Goal: Transaction & Acquisition: Purchase product/service

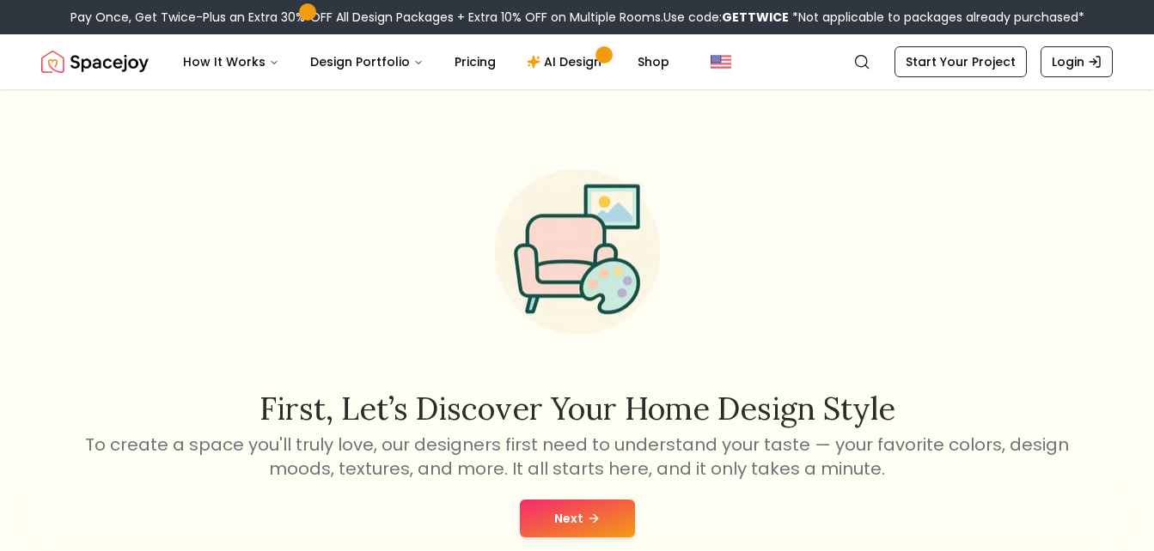
click at [609, 512] on button "Next" at bounding box center [577, 519] width 115 height 38
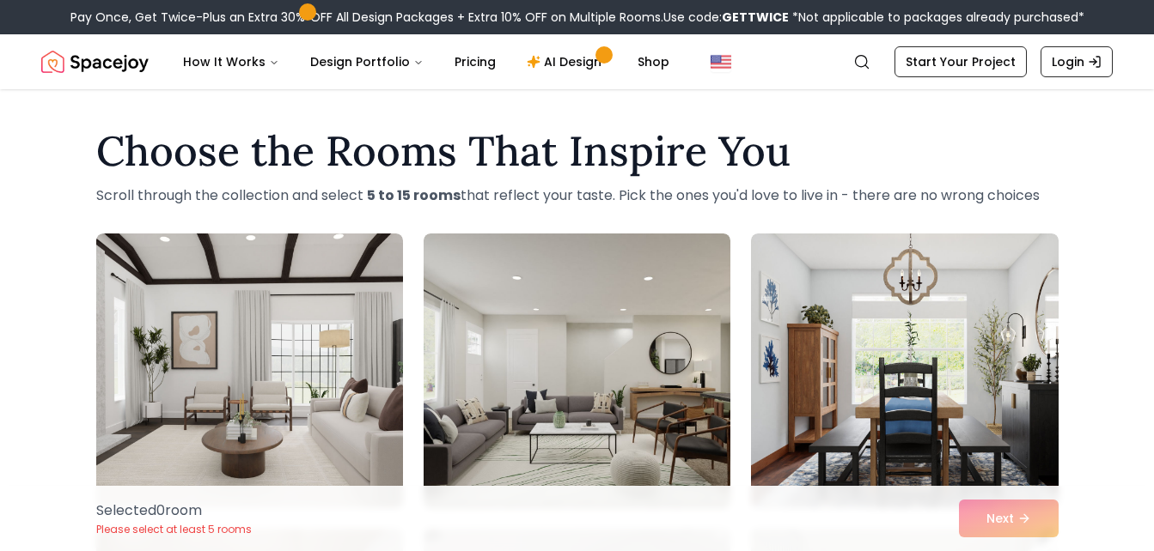
click at [822, 137] on h1 "Choose the Rooms That Inspire You" at bounding box center [577, 151] width 962 height 41
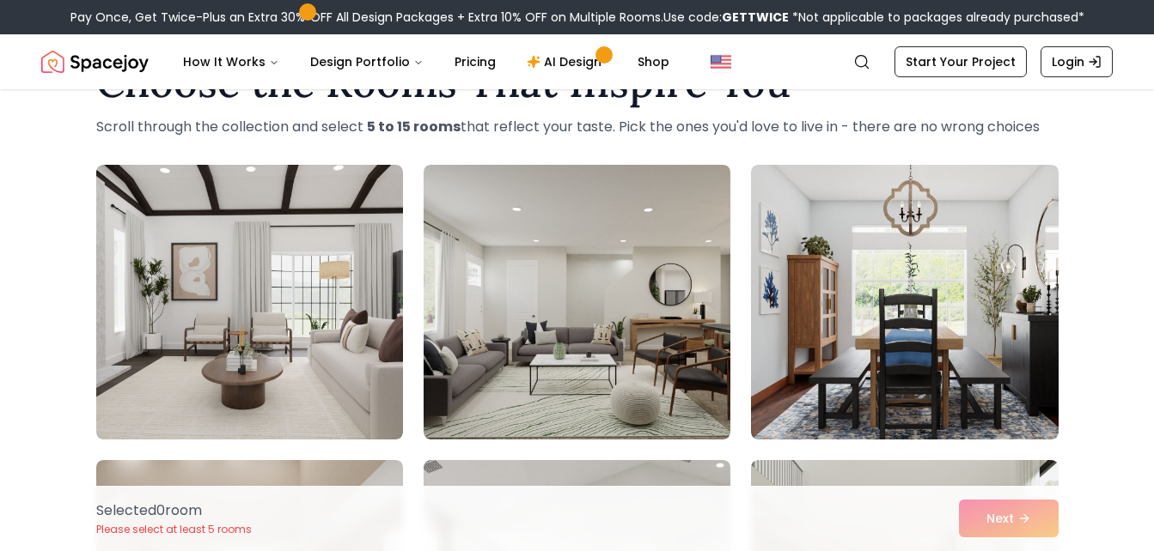
scroll to position [103, 0]
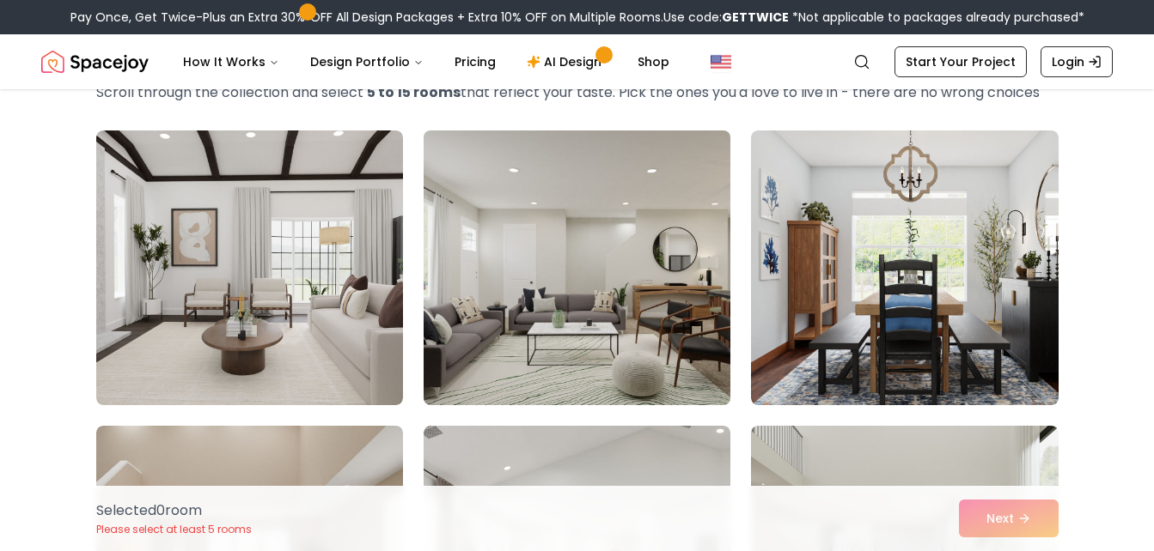
click at [544, 229] on img at bounding box center [577, 268] width 322 height 289
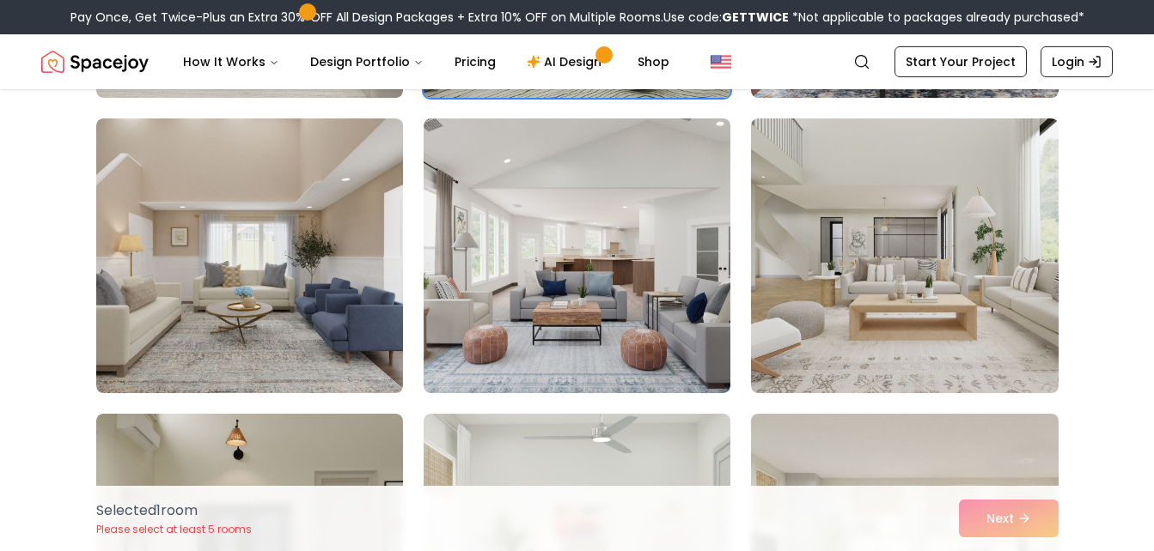
scroll to position [412, 0]
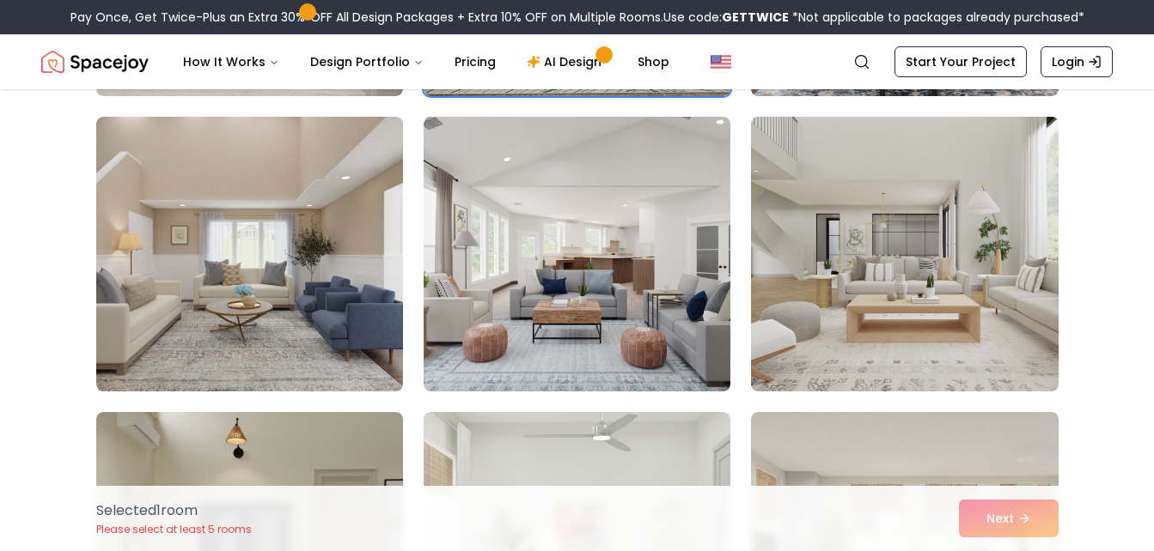
click at [935, 287] on img at bounding box center [904, 254] width 322 height 289
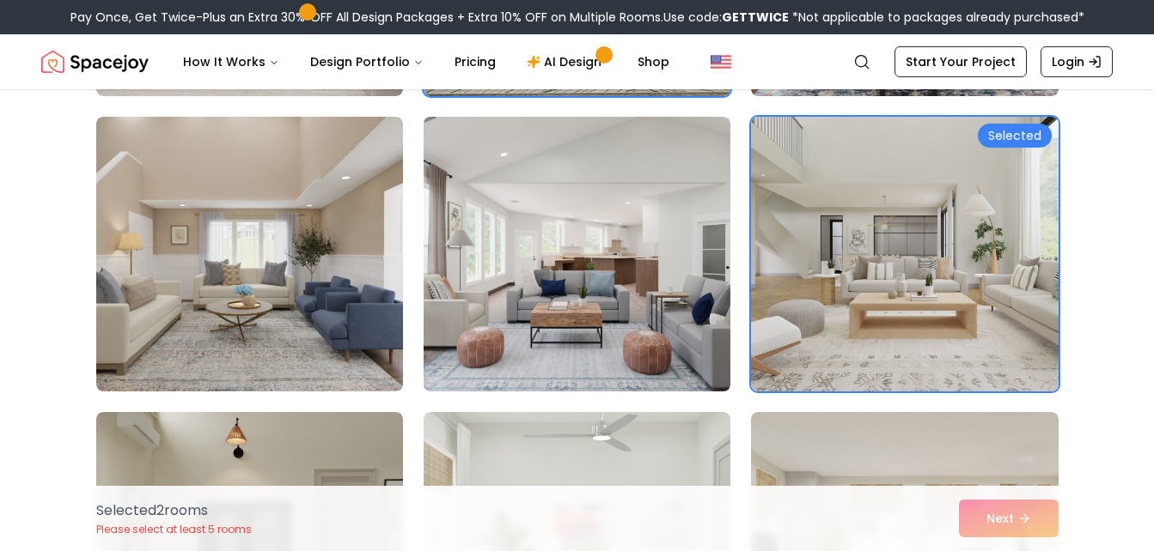
click at [689, 294] on img at bounding box center [577, 254] width 322 height 289
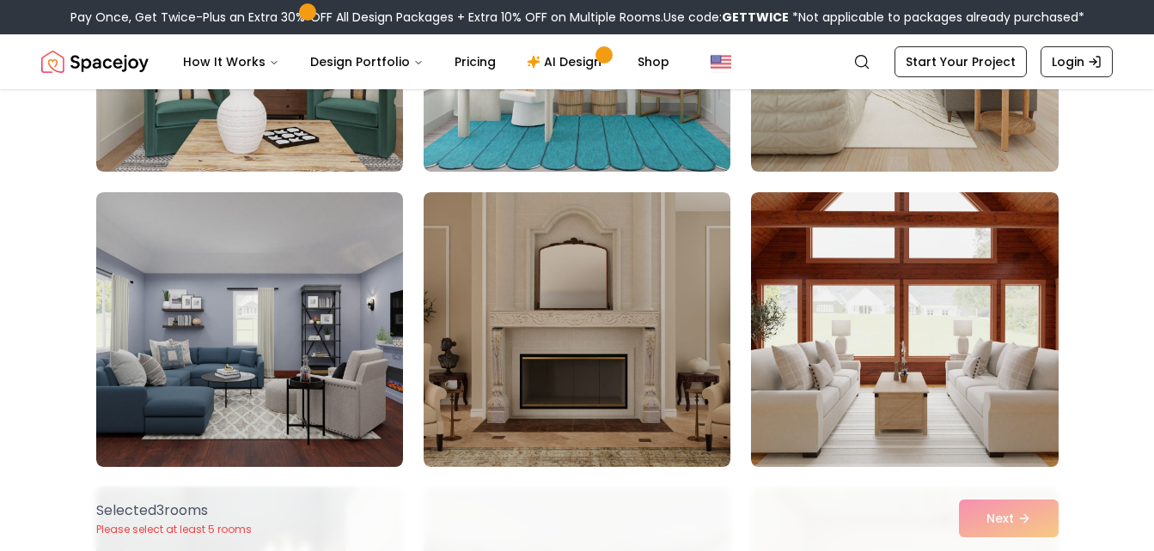
scroll to position [962, 0]
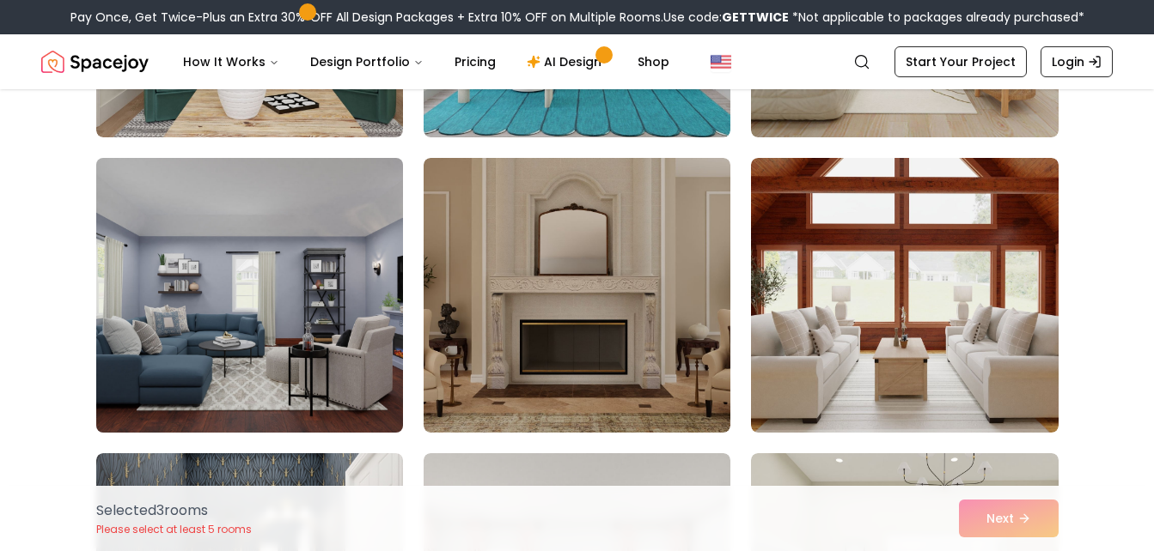
click at [327, 248] on img at bounding box center [249, 295] width 322 height 289
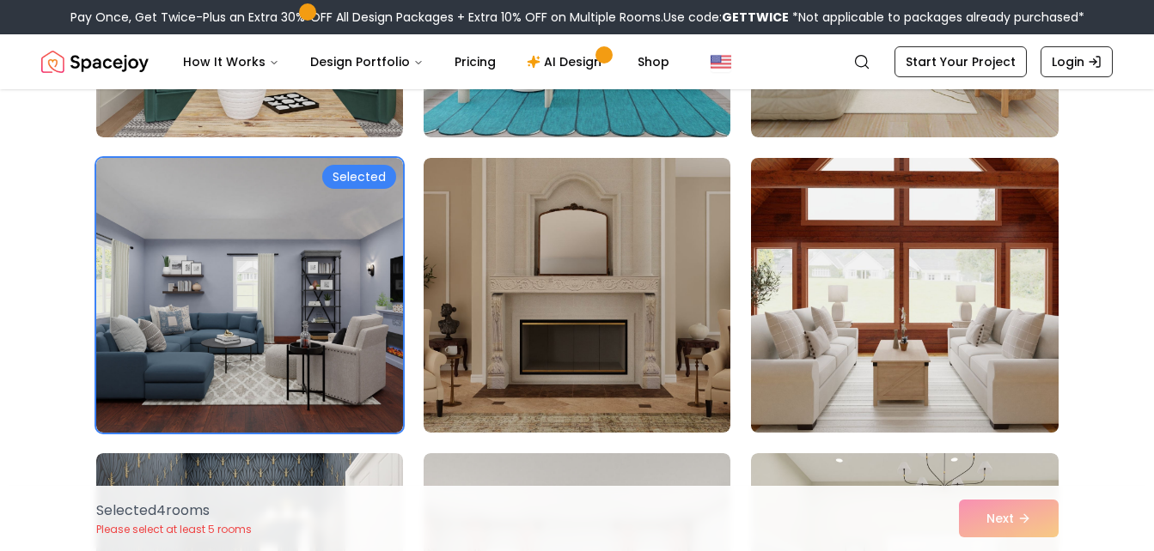
click at [804, 265] on img at bounding box center [904, 295] width 322 height 289
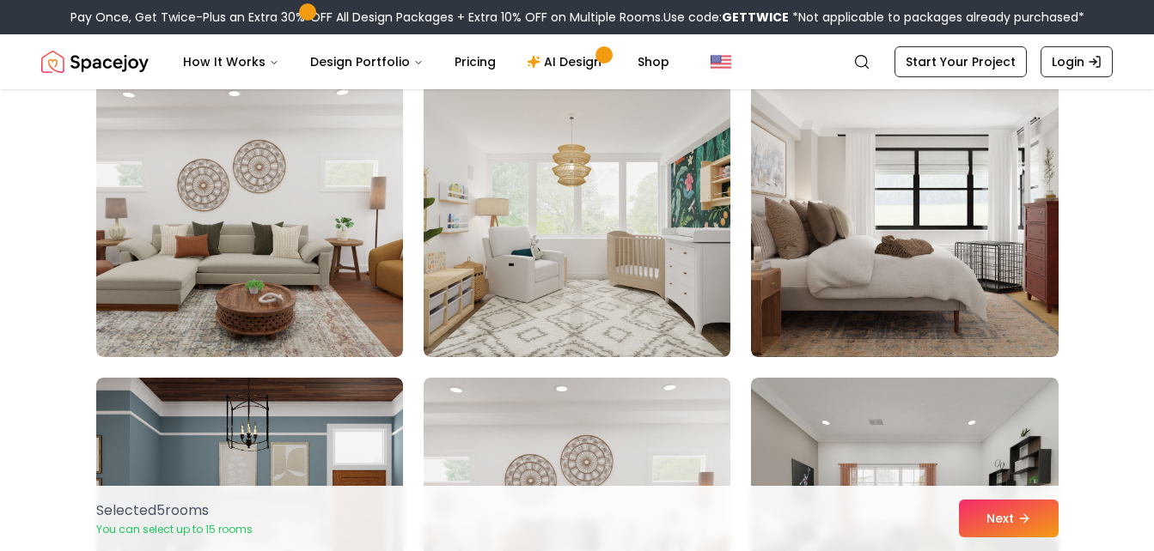
scroll to position [1958, 0]
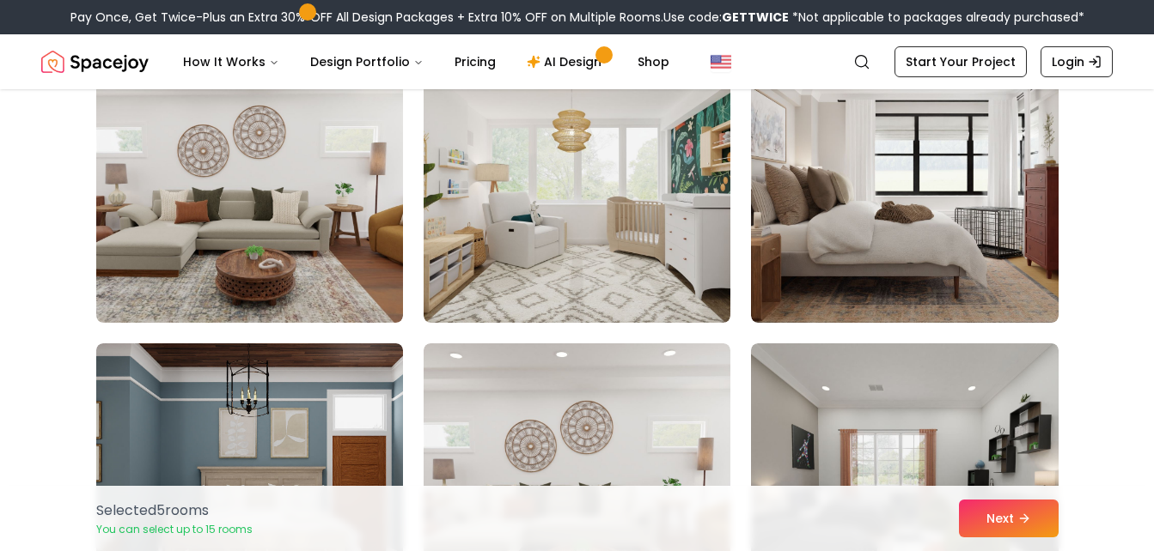
click at [804, 265] on img at bounding box center [904, 185] width 307 height 275
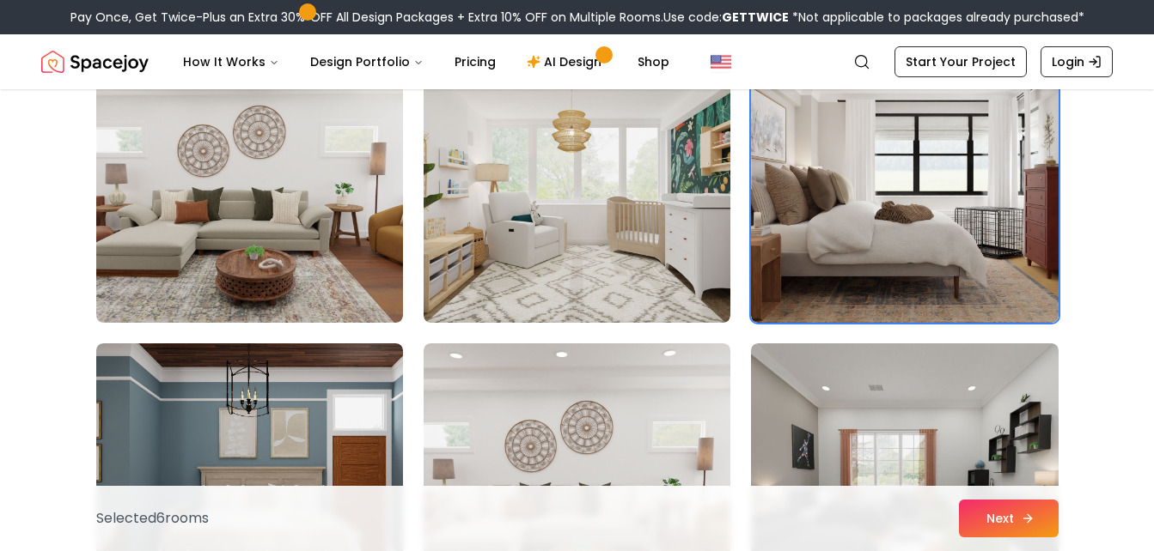
click at [992, 529] on button "Next" at bounding box center [1009, 519] width 100 height 38
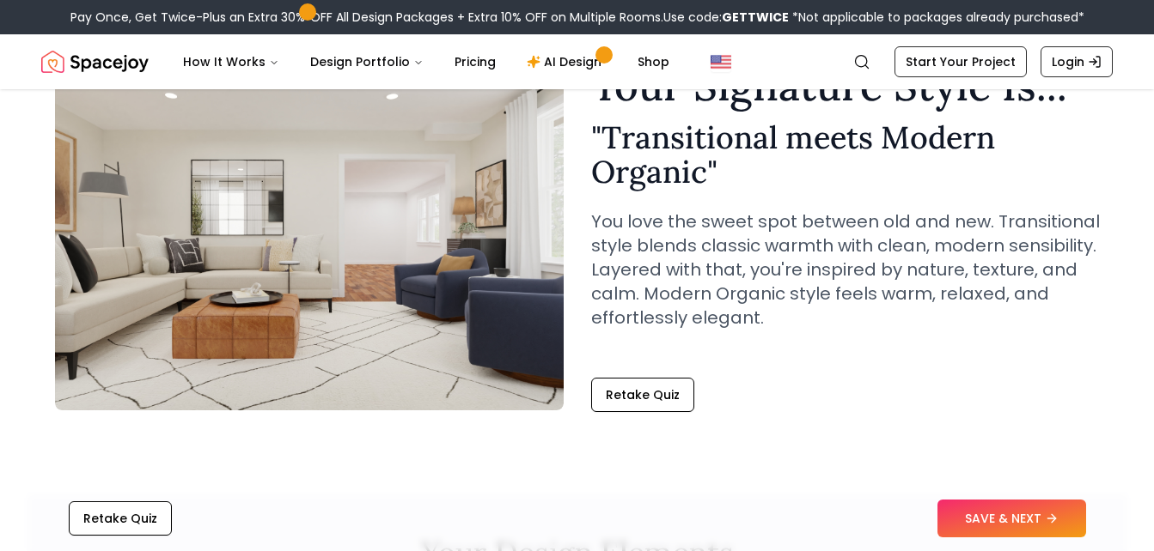
scroll to position [103, 0]
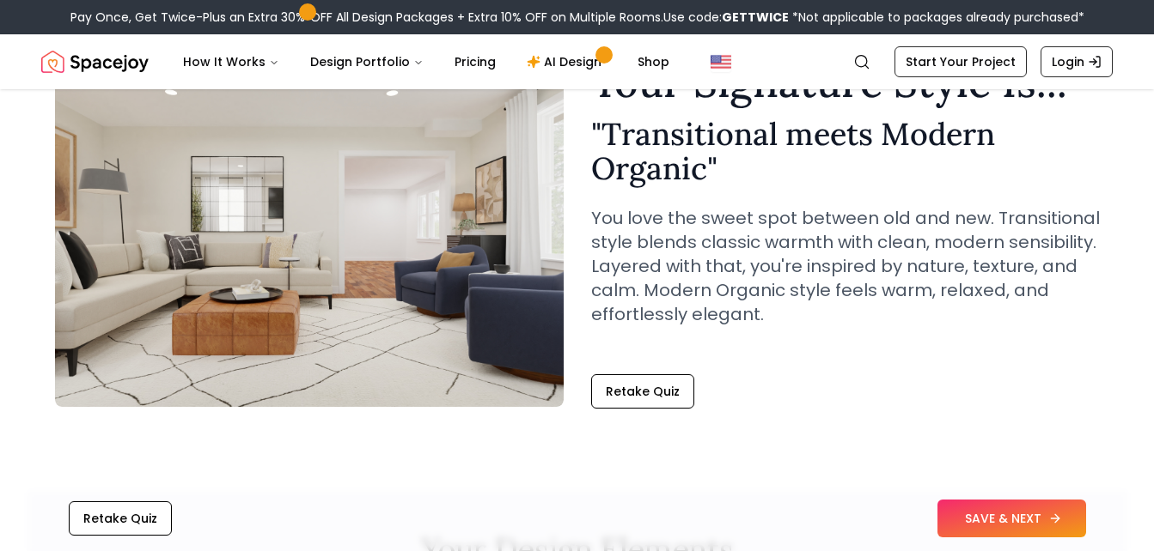
click at [1071, 522] on button "SAVE & NEXT" at bounding box center [1011, 519] width 149 height 38
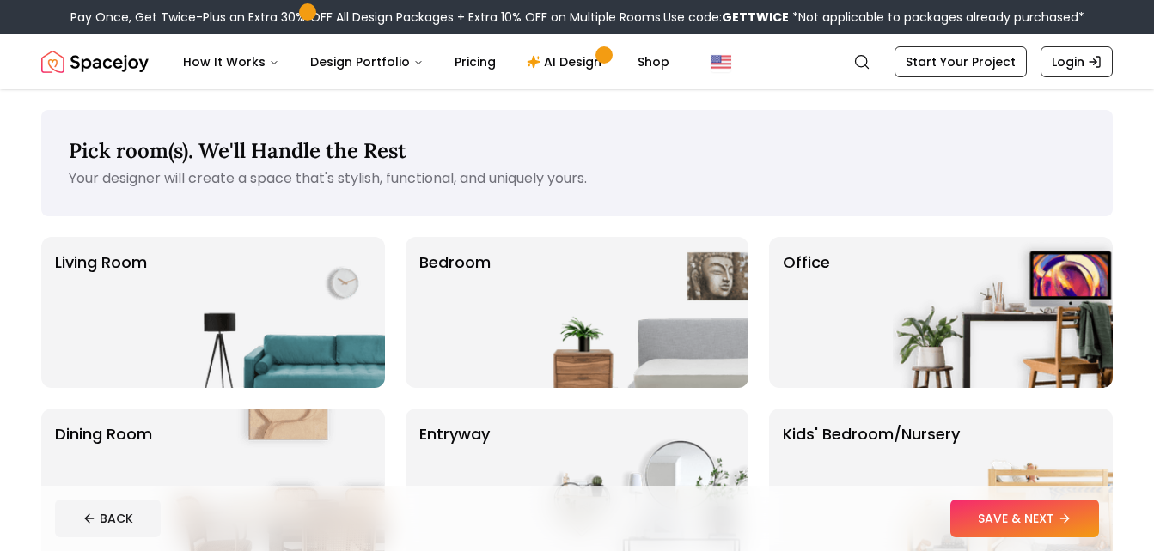
click at [777, 203] on div "Pick room(s). We'll Handle the Rest Your designer will create a space that's st…" at bounding box center [576, 163] width 1071 height 107
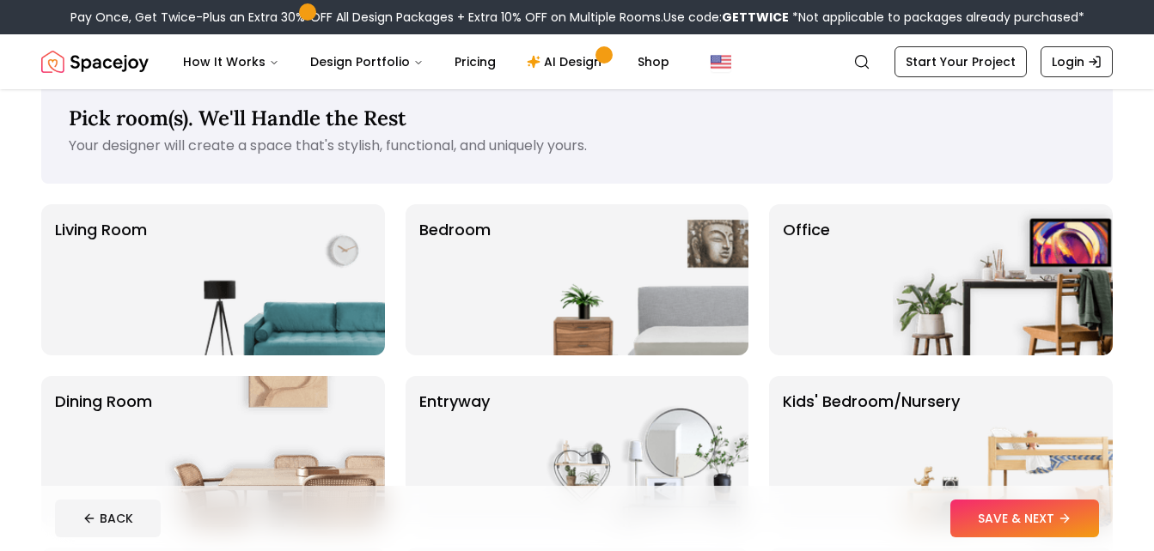
scroll to position [34, 0]
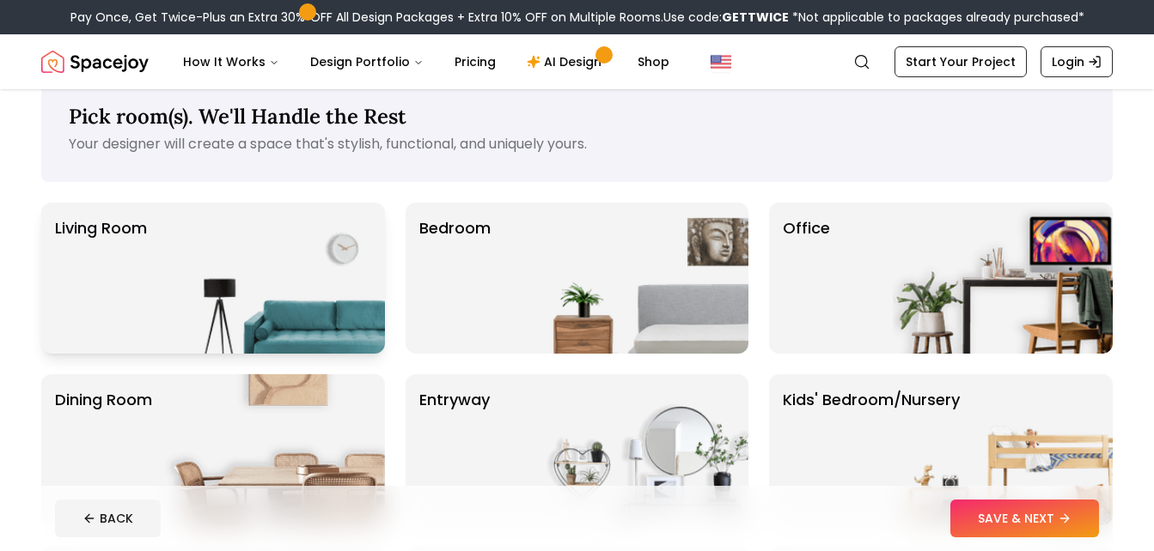
click at [284, 236] on img at bounding box center [275, 278] width 220 height 151
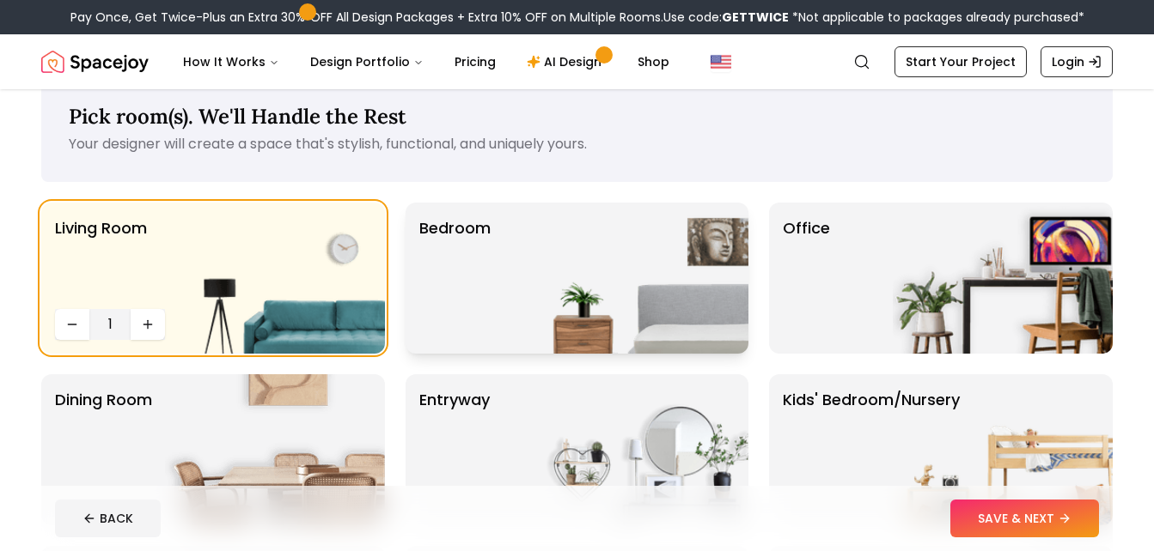
click at [552, 243] on img at bounding box center [638, 278] width 220 height 151
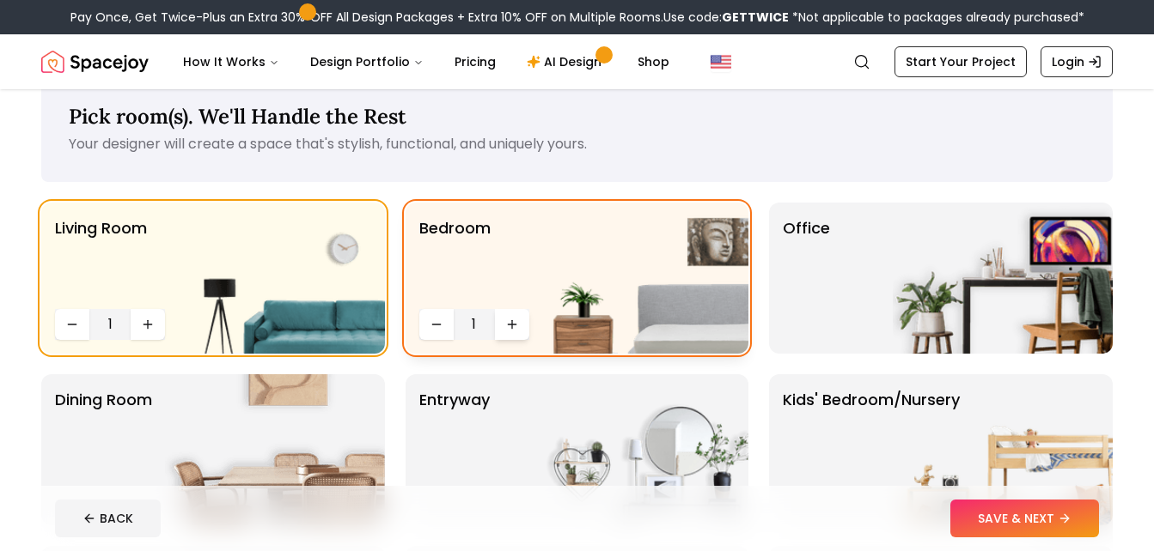
click at [510, 326] on icon "Increase quantity" at bounding box center [512, 325] width 14 height 14
click at [149, 314] on button "Increase quantity" at bounding box center [148, 324] width 34 height 31
click at [521, 327] on button "Increase quantity" at bounding box center [512, 324] width 34 height 31
click at [831, 147] on p "Your designer will create a space that's stylish, functional, and uniquely your…" at bounding box center [577, 144] width 1016 height 21
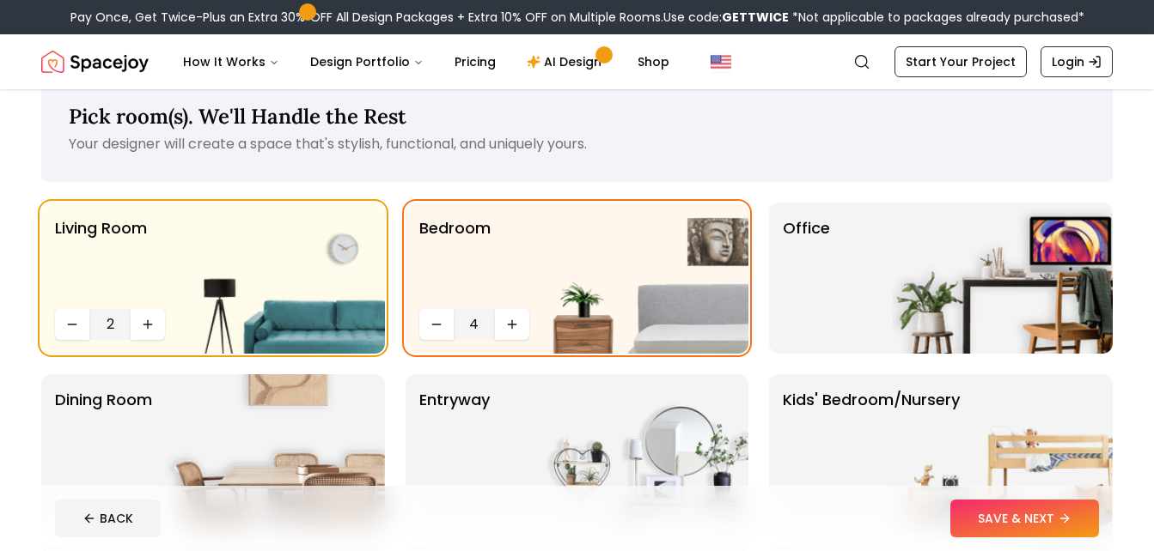
scroll to position [69, 0]
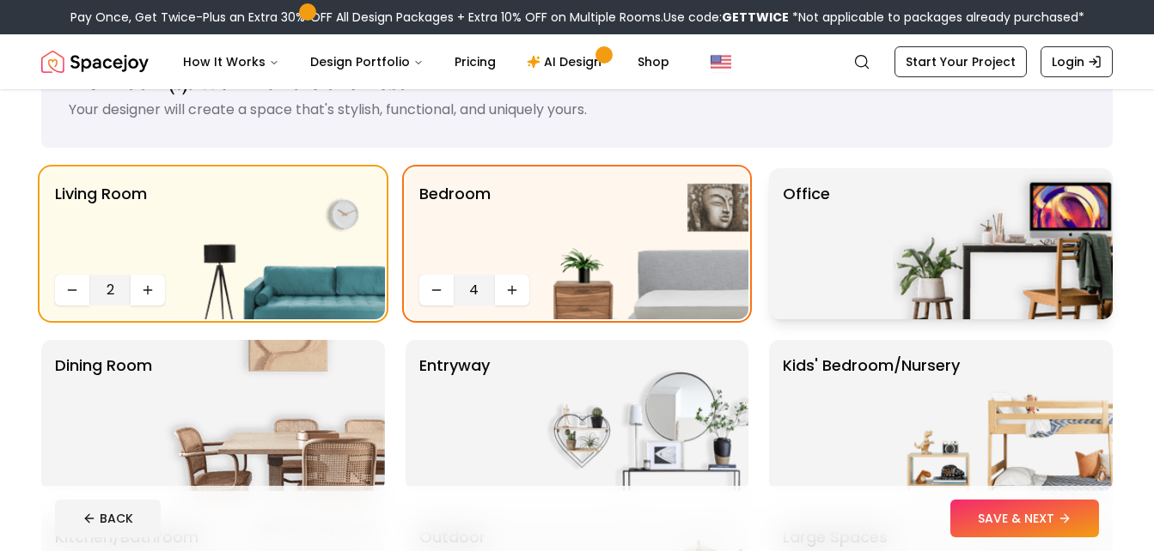
click at [950, 204] on img at bounding box center [1002, 243] width 220 height 151
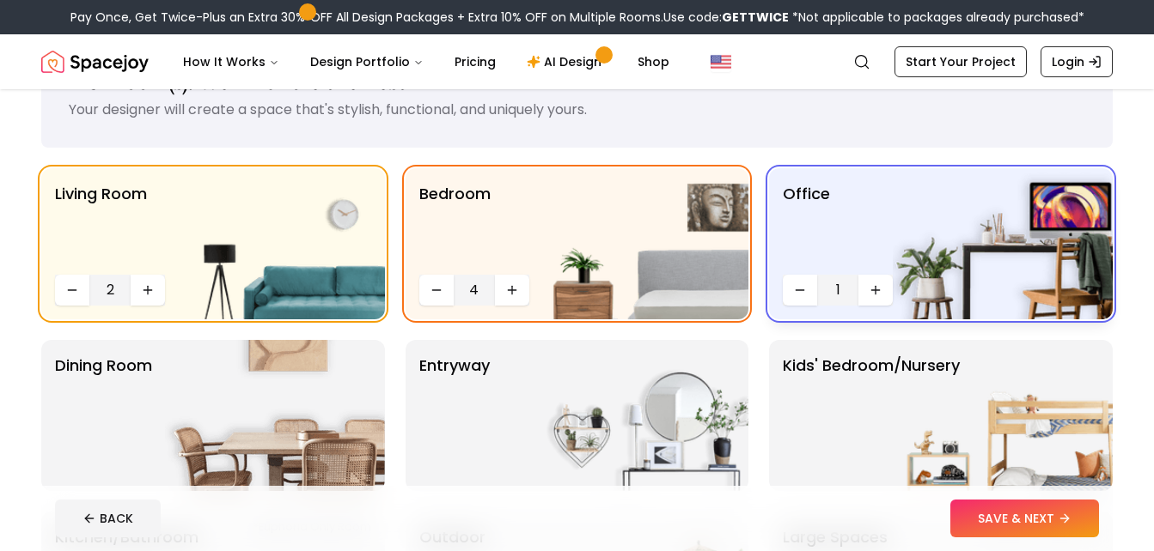
click at [843, 294] on span "1" at bounding box center [837, 290] width 27 height 21
click at [954, 145] on div "Pick room(s). We'll Handle the Rest Your designer will create a space that's st…" at bounding box center [576, 94] width 1071 height 107
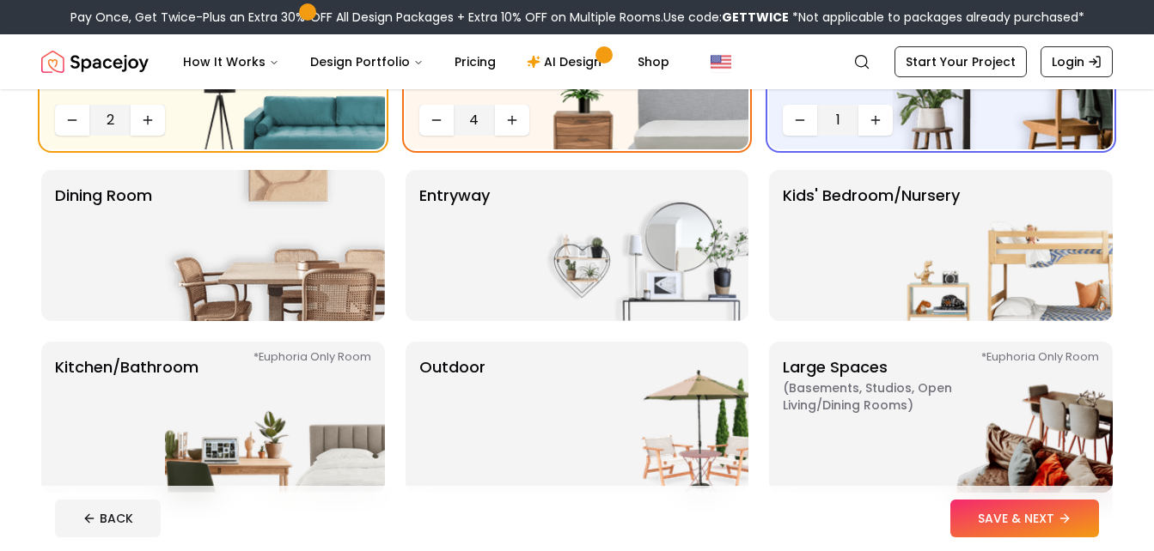
scroll to position [241, 0]
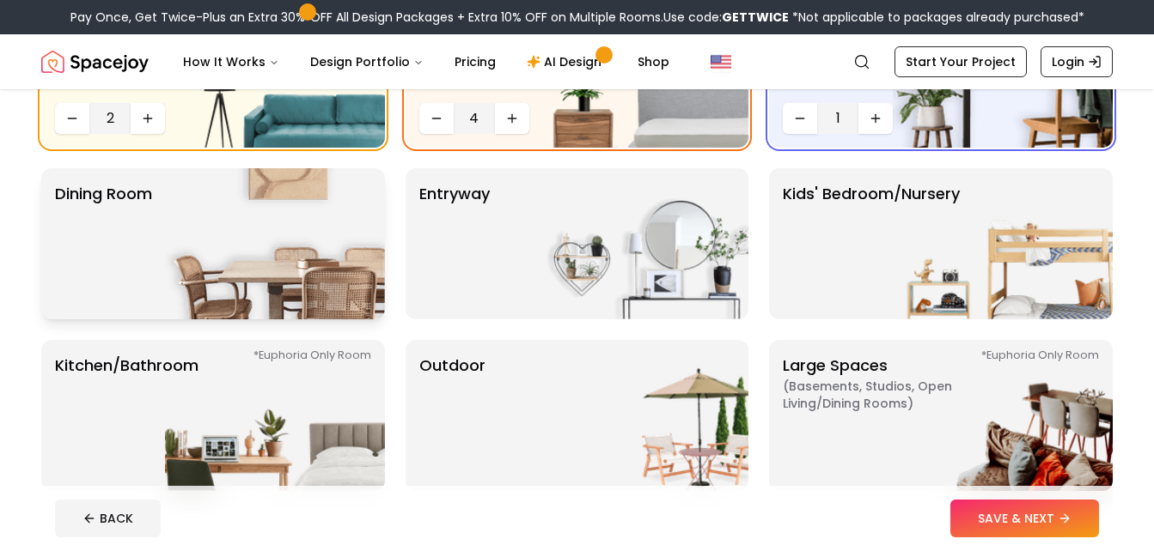
click at [122, 301] on p "Dining Room" at bounding box center [103, 244] width 97 height 124
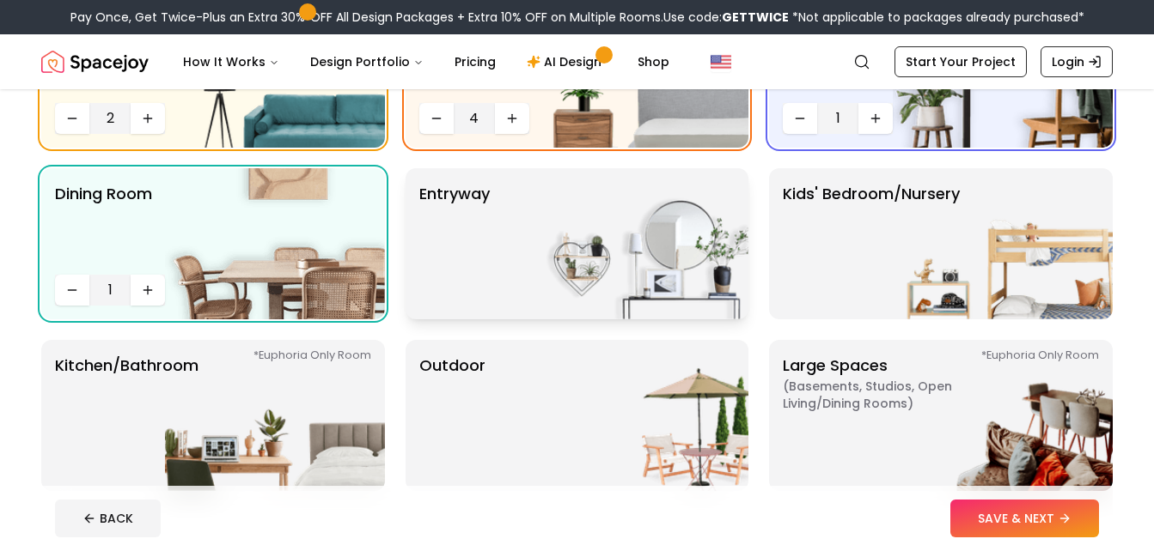
click at [494, 261] on div "entryway" at bounding box center [577, 243] width 344 height 151
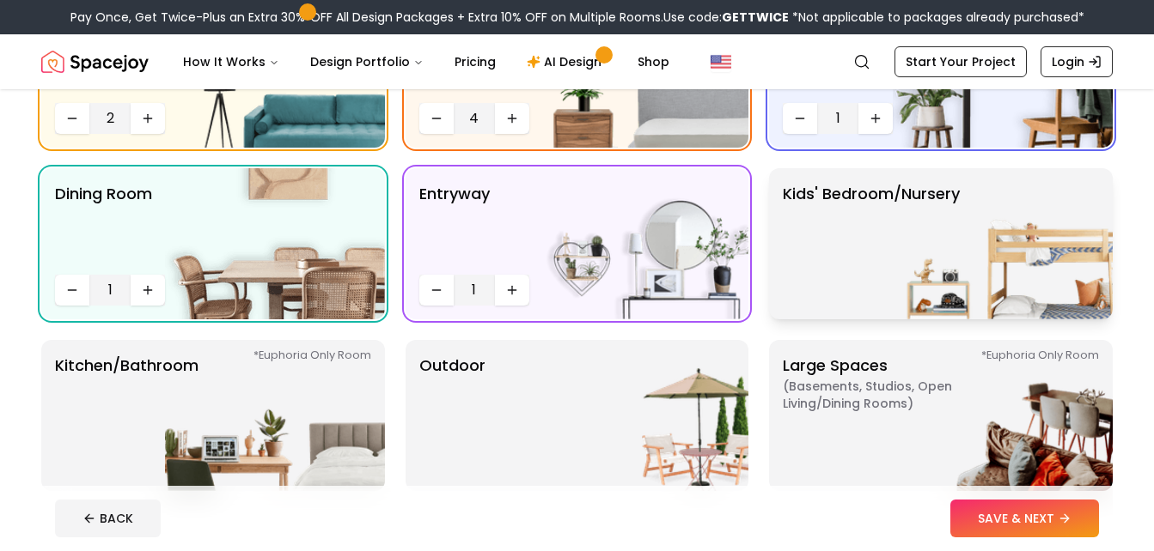
click at [842, 237] on p "Kids' Bedroom/Nursery" at bounding box center [870, 244] width 177 height 124
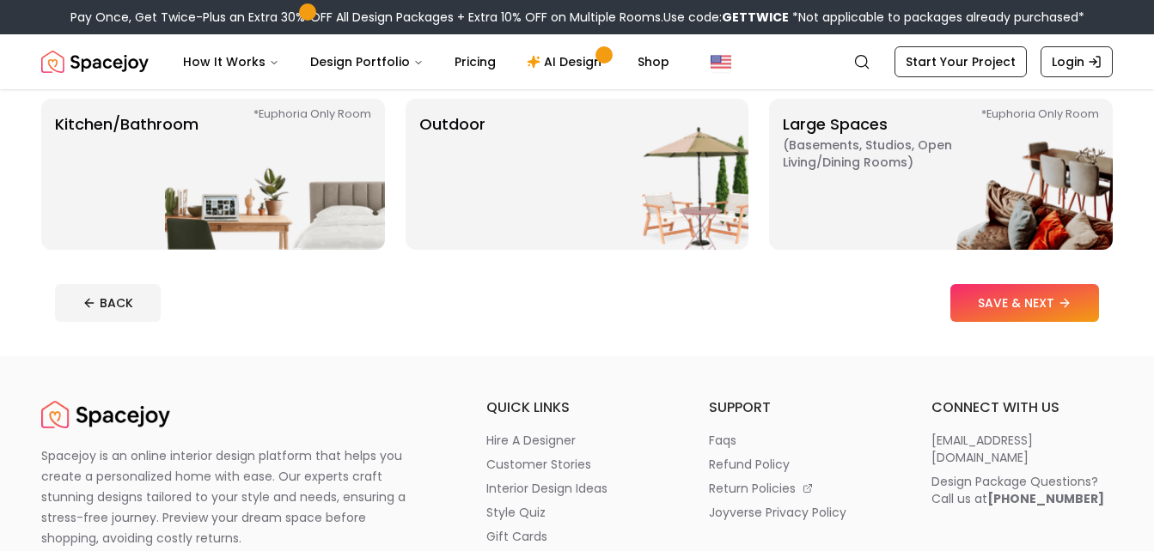
scroll to position [478, 0]
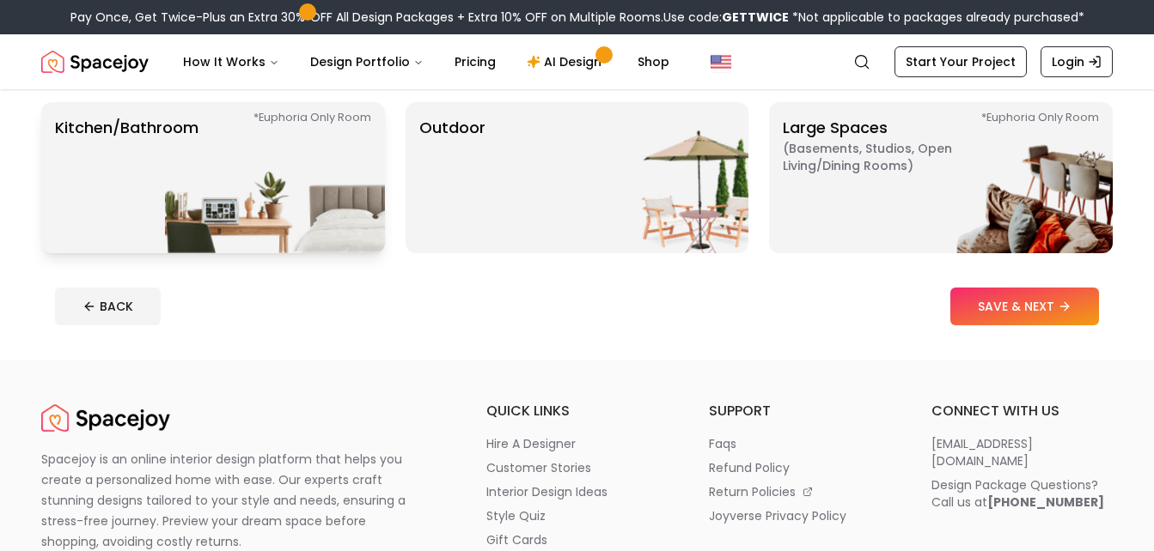
click at [253, 191] on img at bounding box center [275, 177] width 220 height 151
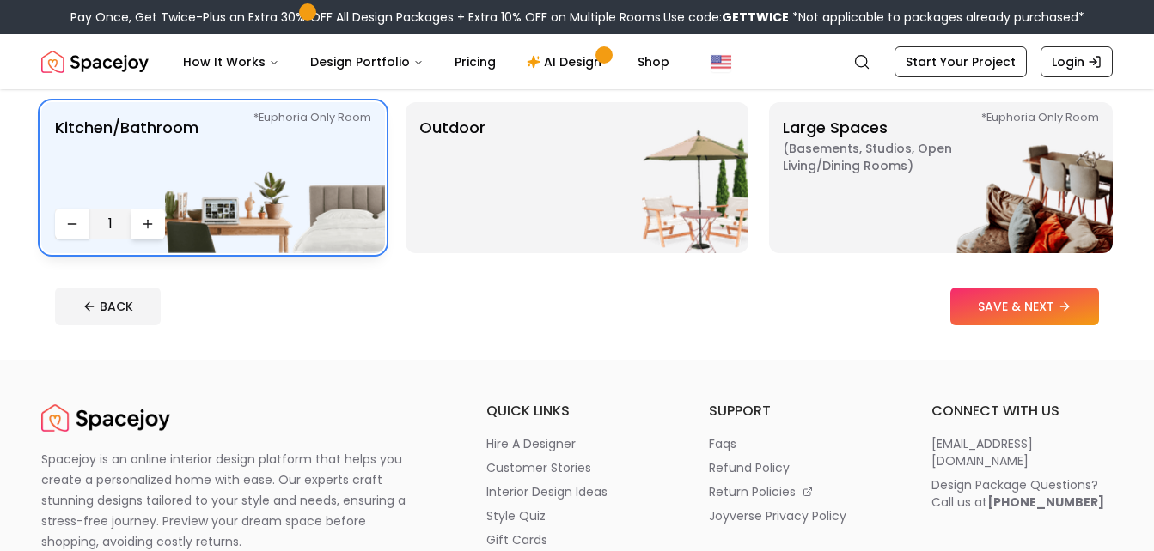
click at [145, 228] on icon "Increase quantity" at bounding box center [148, 224] width 14 height 14
click at [709, 234] on img at bounding box center [638, 177] width 220 height 151
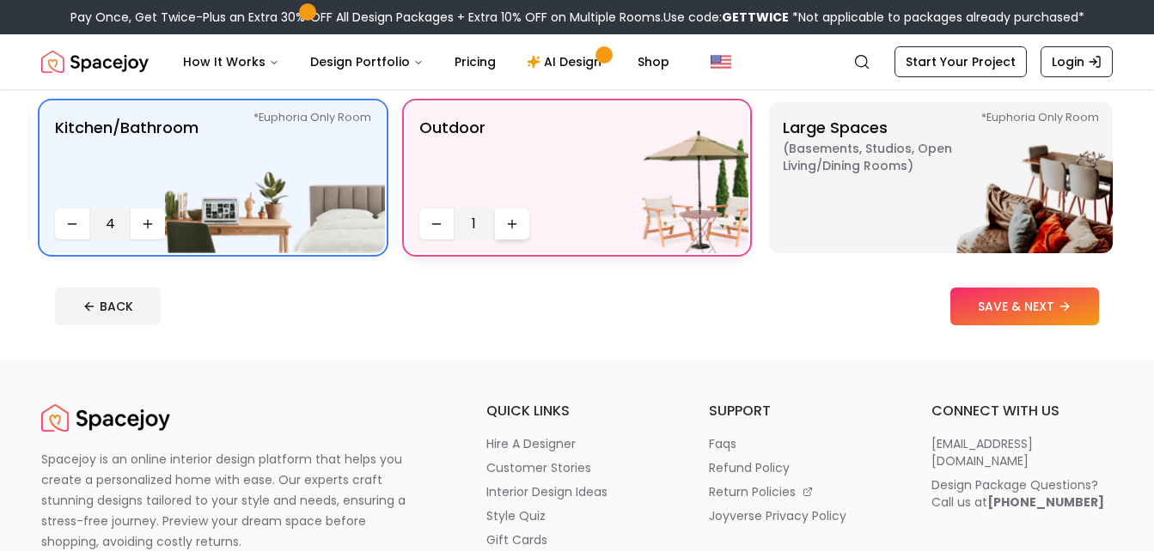
click at [514, 219] on icon "Increase quantity" at bounding box center [512, 224] width 14 height 14
click at [895, 213] on img at bounding box center [1002, 177] width 220 height 151
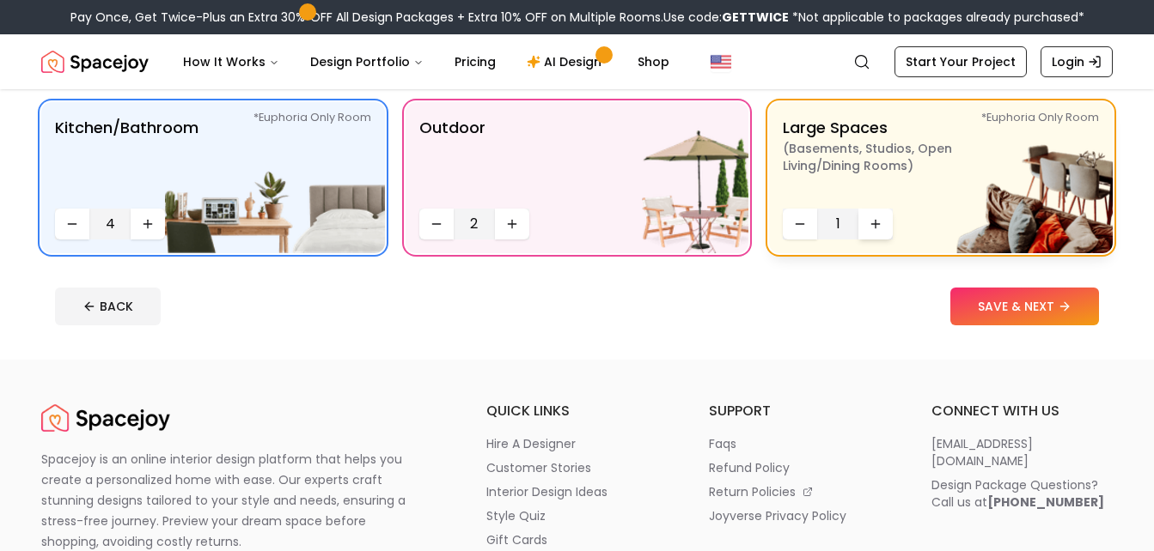
click at [883, 229] on button "Increase quantity" at bounding box center [875, 224] width 34 height 31
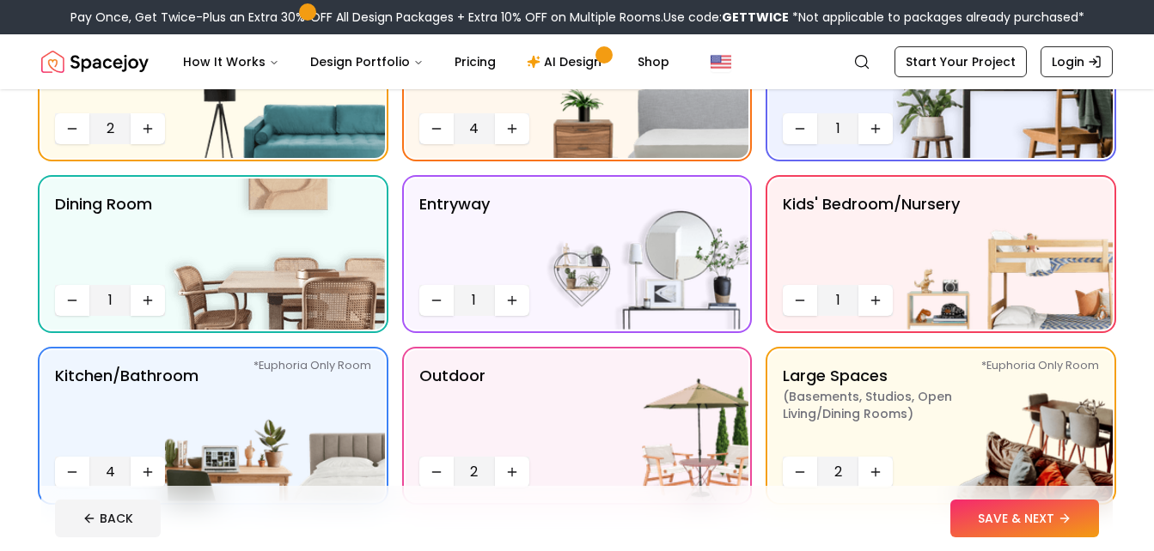
scroll to position [368, 0]
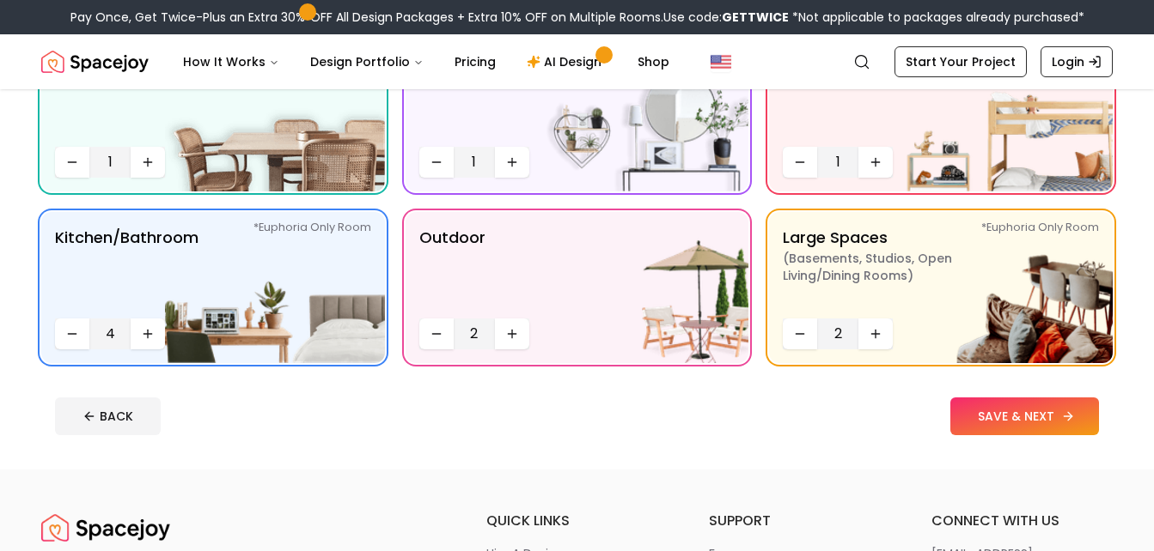
click at [1074, 415] on icon at bounding box center [1068, 417] width 14 height 14
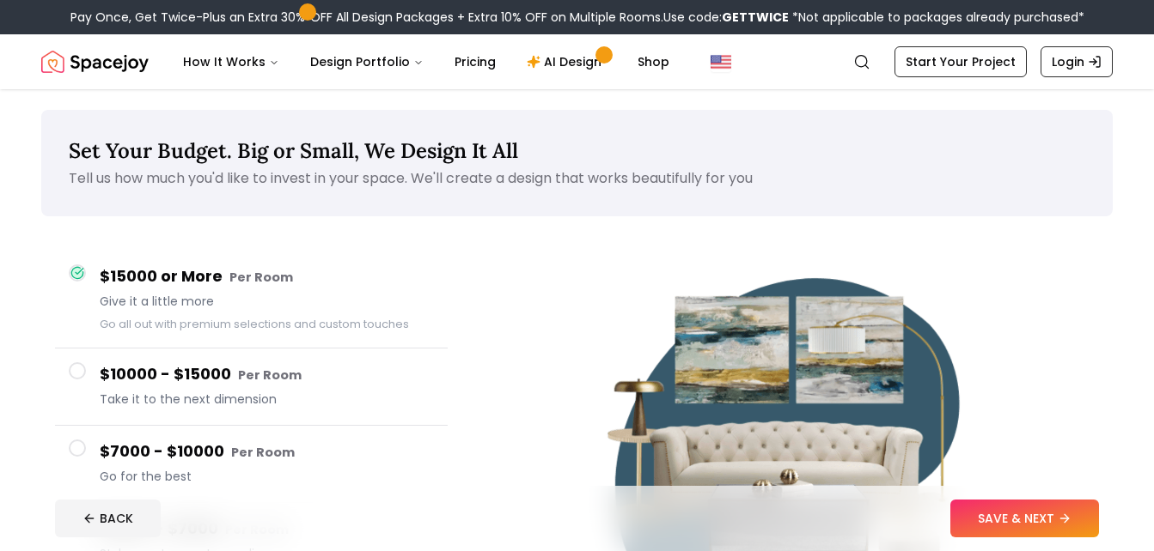
click at [1036, 285] on div at bounding box center [793, 454] width 637 height 434
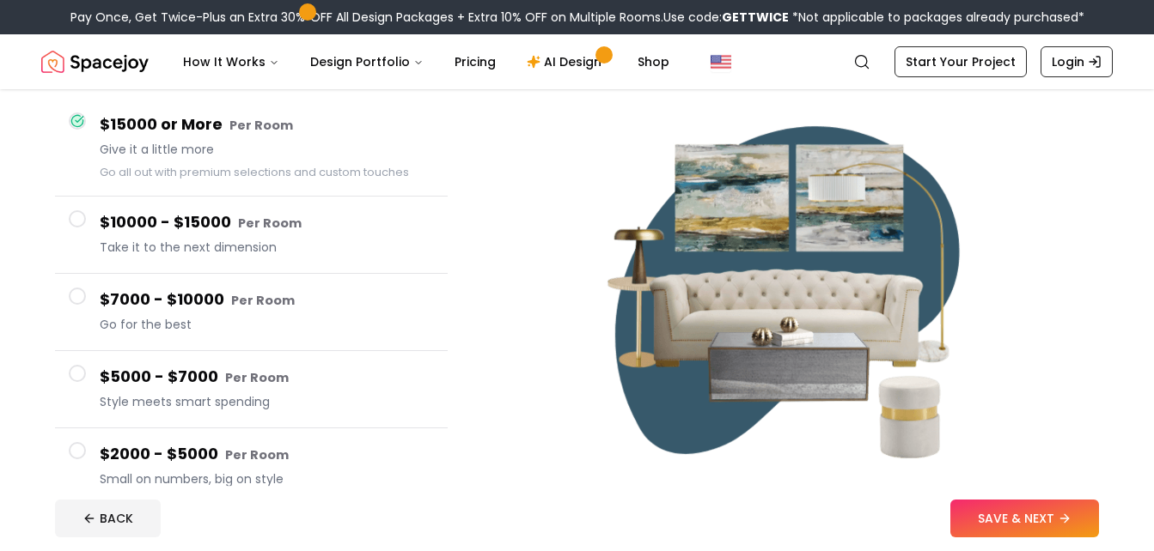
scroll to position [275, 0]
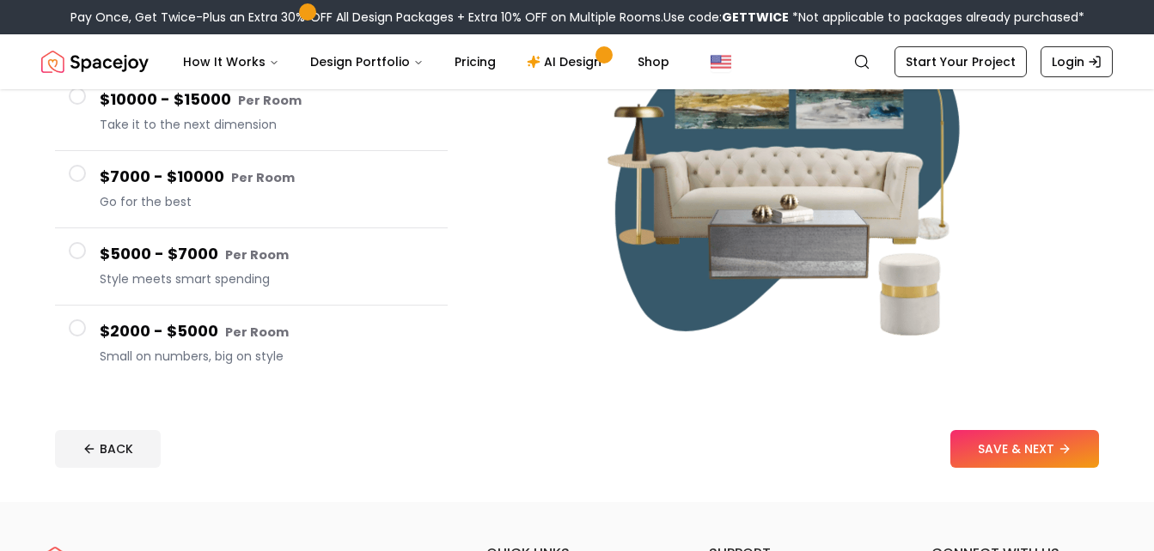
click at [331, 443] on div "BACK SAVE & NEXT" at bounding box center [577, 449] width 1044 height 38
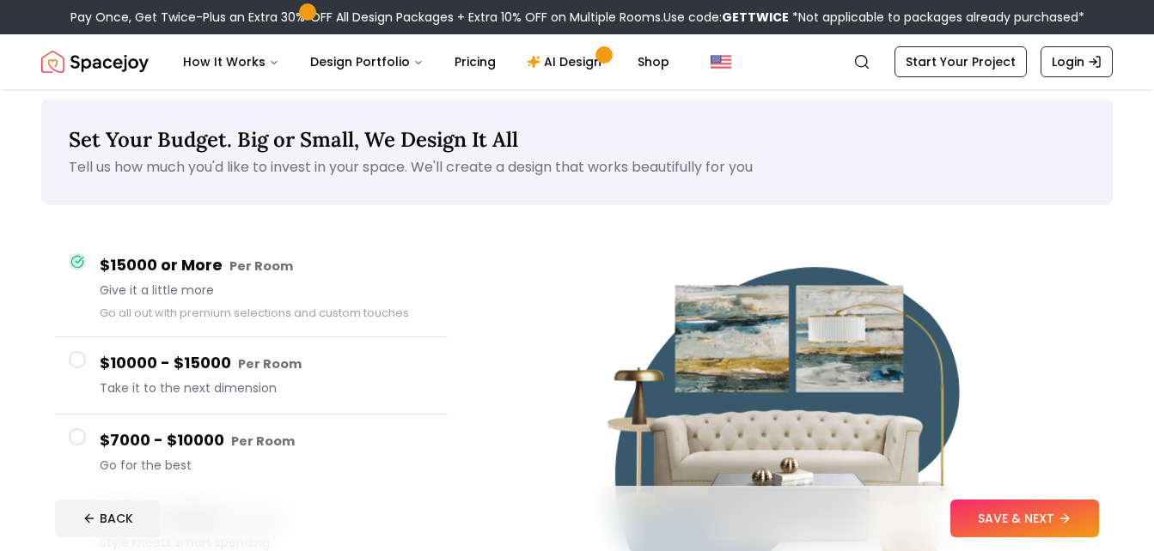
scroll to position [0, 0]
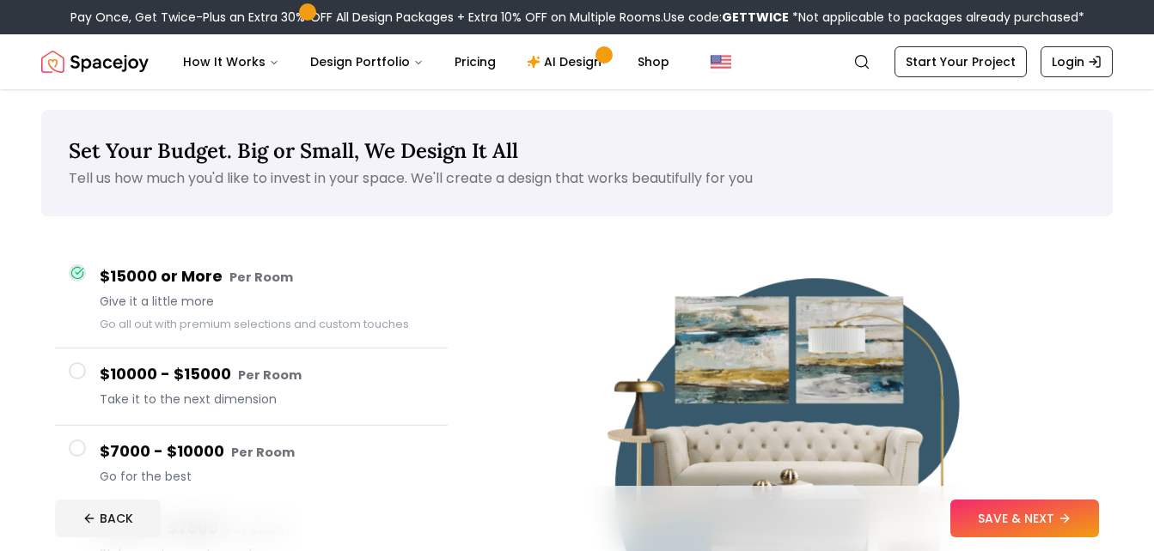
click at [73, 267] on icon at bounding box center [77, 273] width 14 height 14
click at [360, 219] on div "Set Your Budget. Big or Small, We Design It All Tell us how much you'd like to …" at bounding box center [576, 390] width 1071 height 561
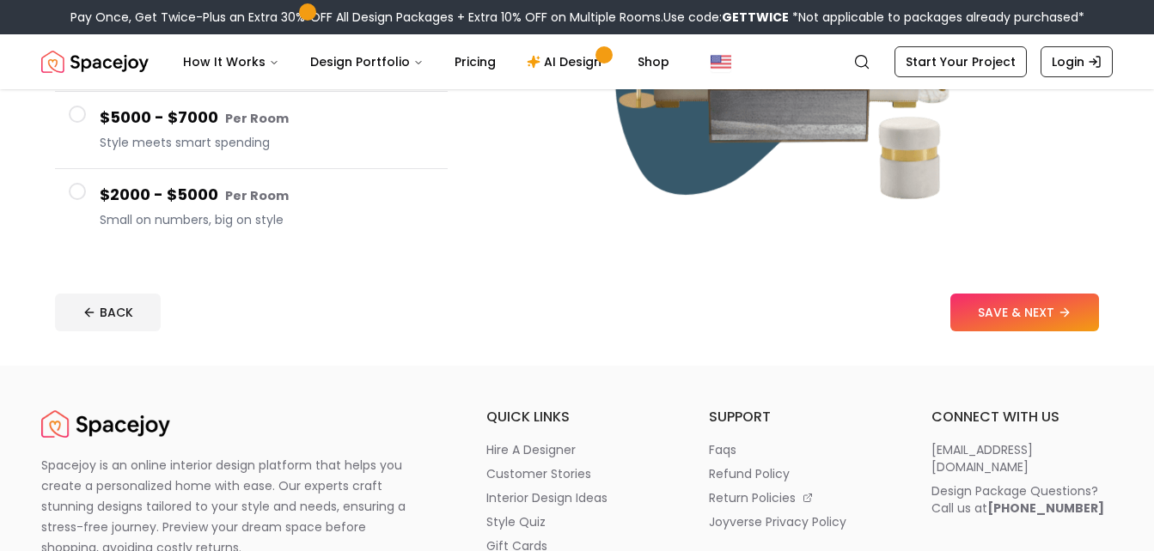
scroll to position [412, 0]
click at [70, 183] on div at bounding box center [77, 190] width 17 height 17
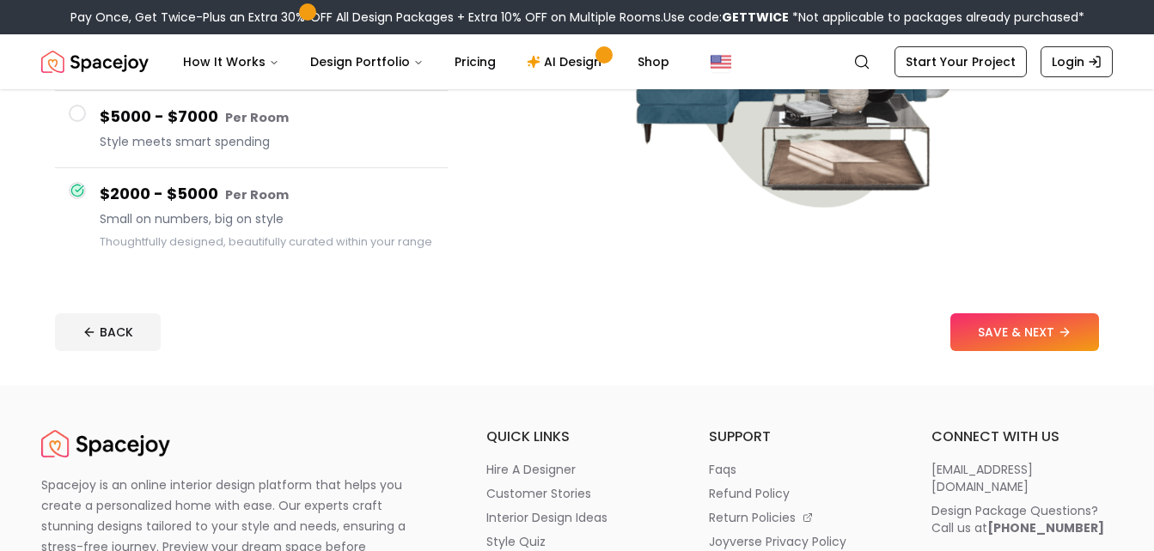
type button "$2000 - $5000"
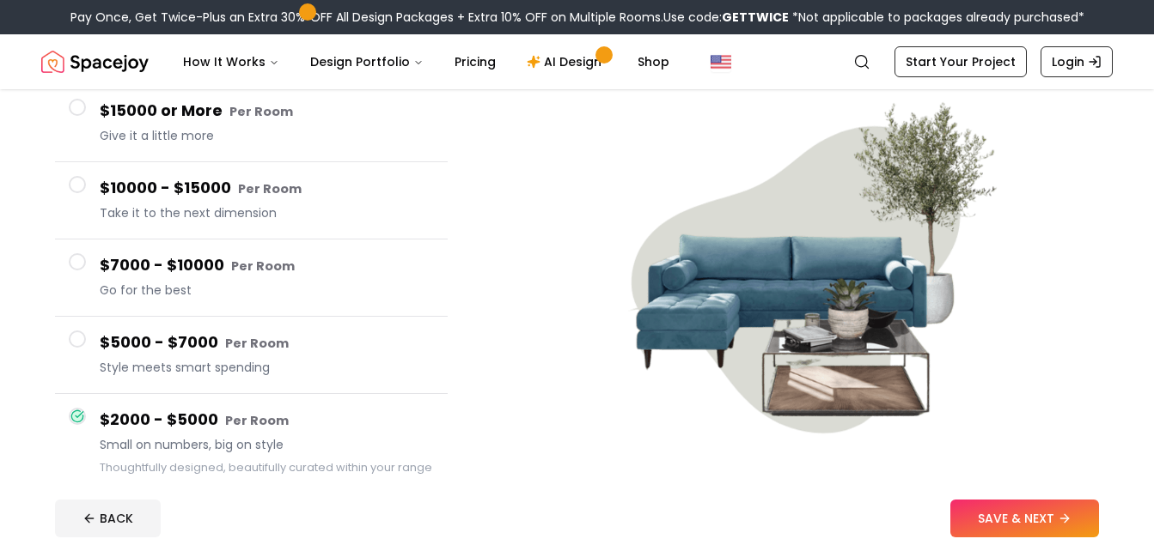
scroll to position [117, 0]
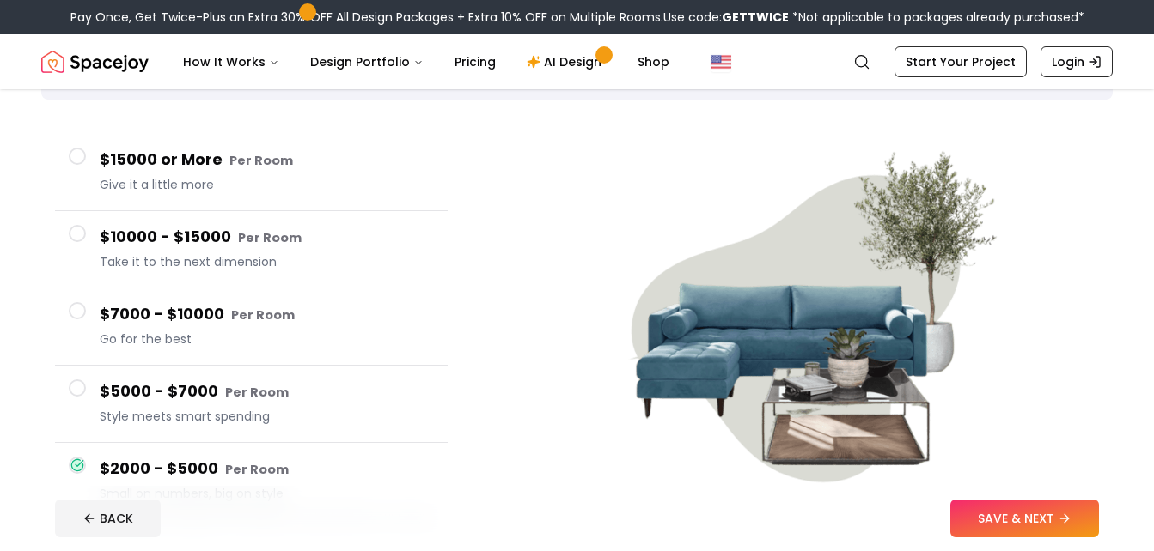
click at [78, 307] on span at bounding box center [77, 310] width 17 height 17
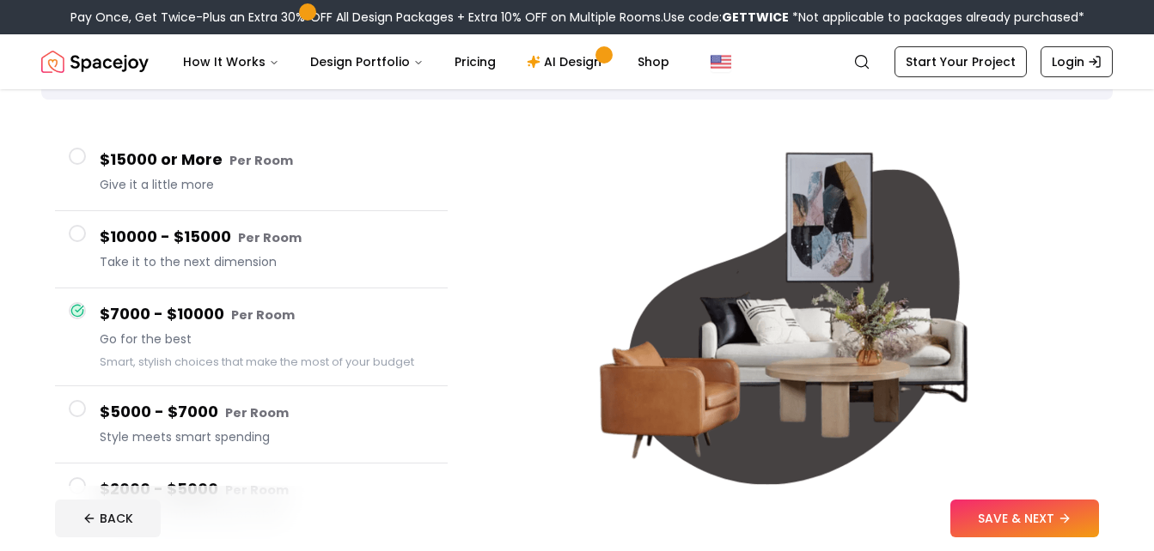
click at [75, 259] on button "$10000 - $15000 Per Room Take it to the next dimension" at bounding box center [251, 249] width 393 height 77
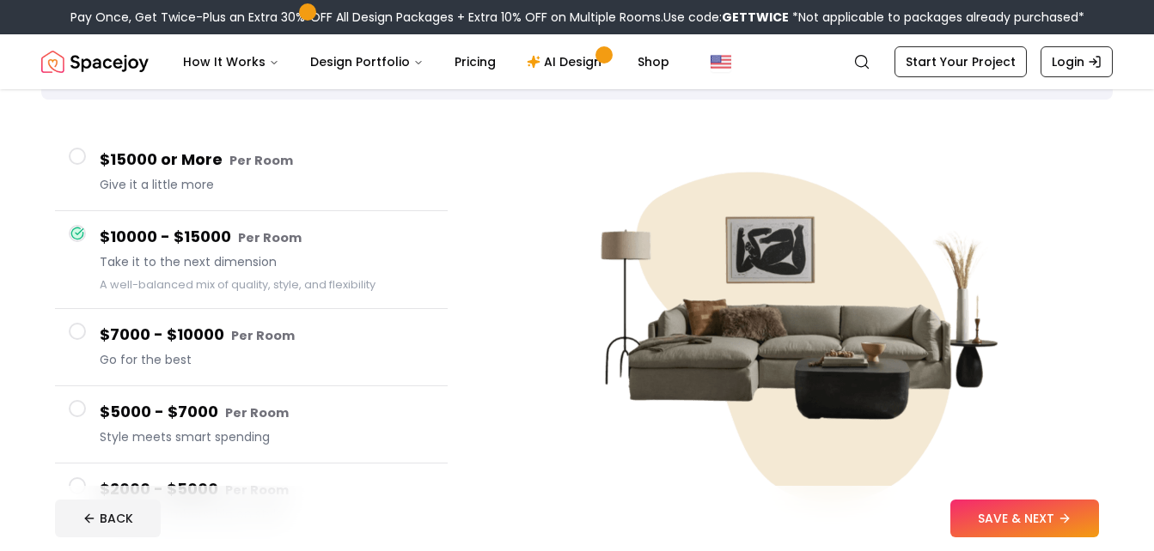
click at [85, 166] on button "$15000 or More Per Room Give it a little more" at bounding box center [251, 172] width 393 height 77
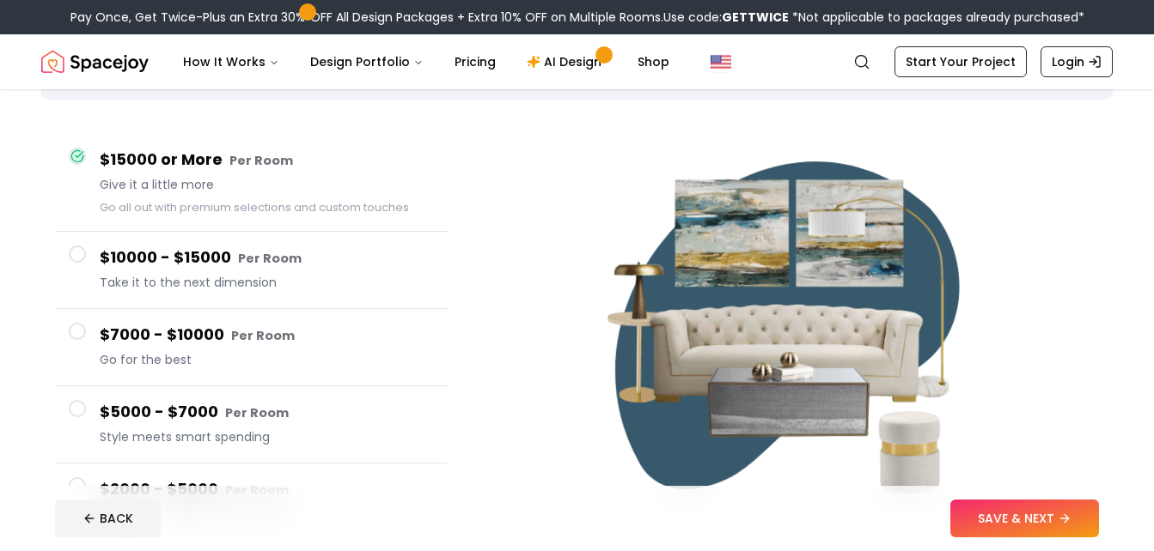
click at [40, 282] on div "Set Your Budget. Big or Small, We Design It All Tell us how much you'd like to …" at bounding box center [577, 317] width 1154 height 688
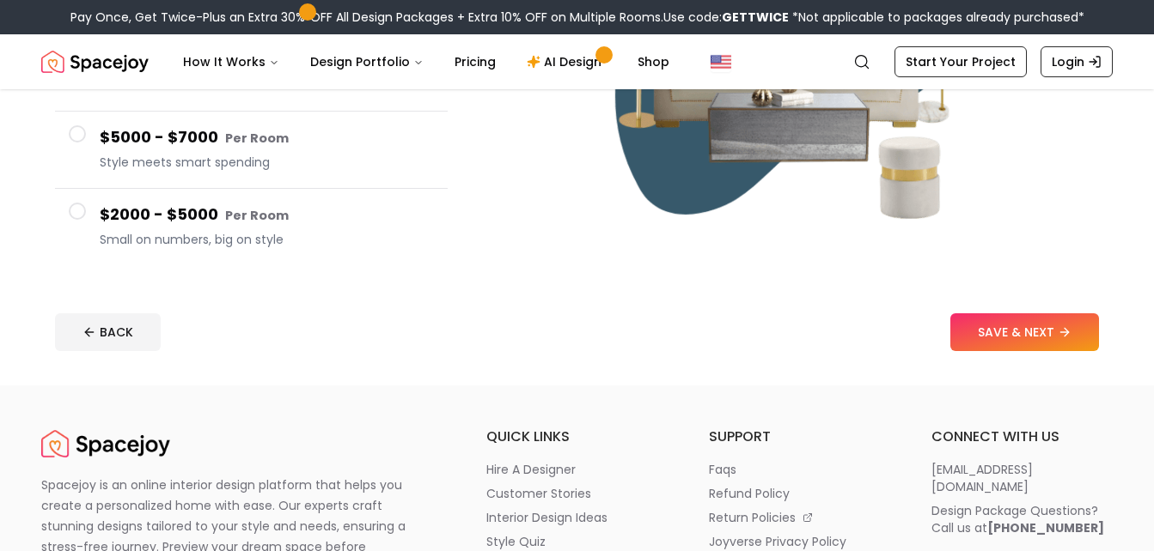
scroll to position [357, 0]
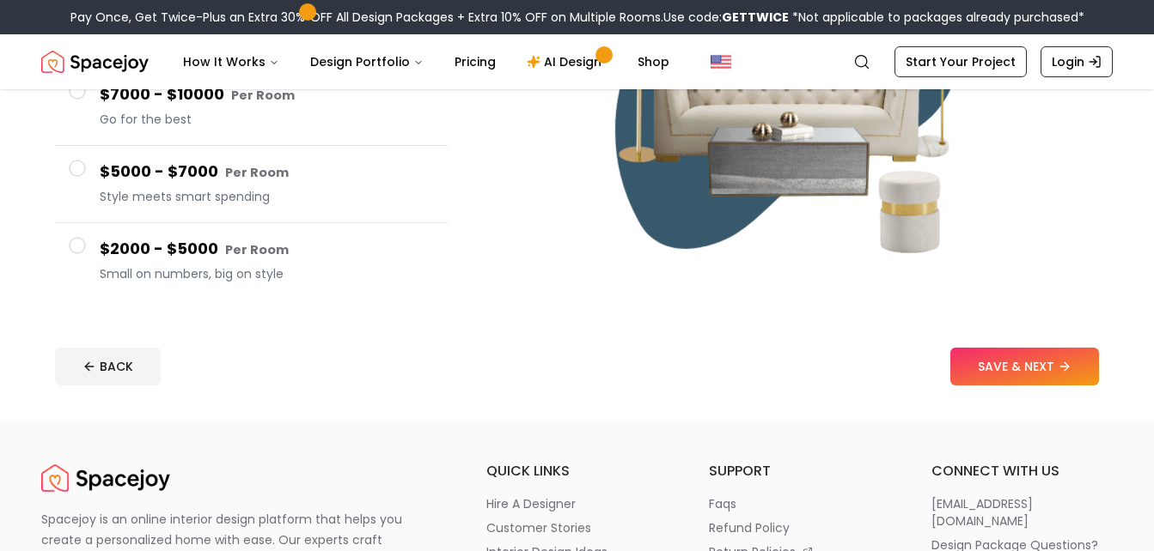
click at [82, 253] on span at bounding box center [77, 245] width 17 height 17
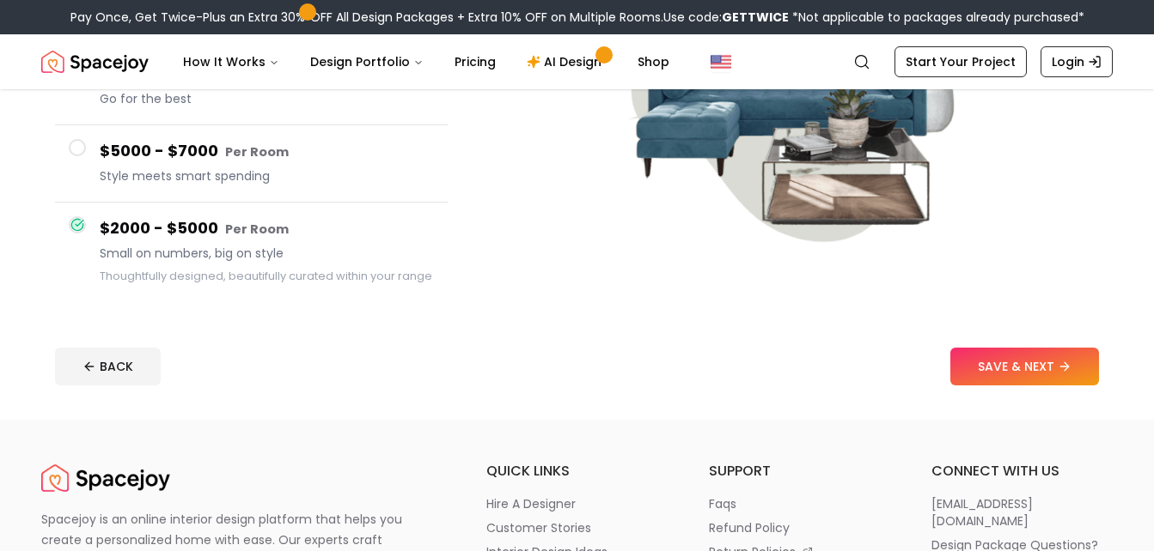
scroll to position [337, 0]
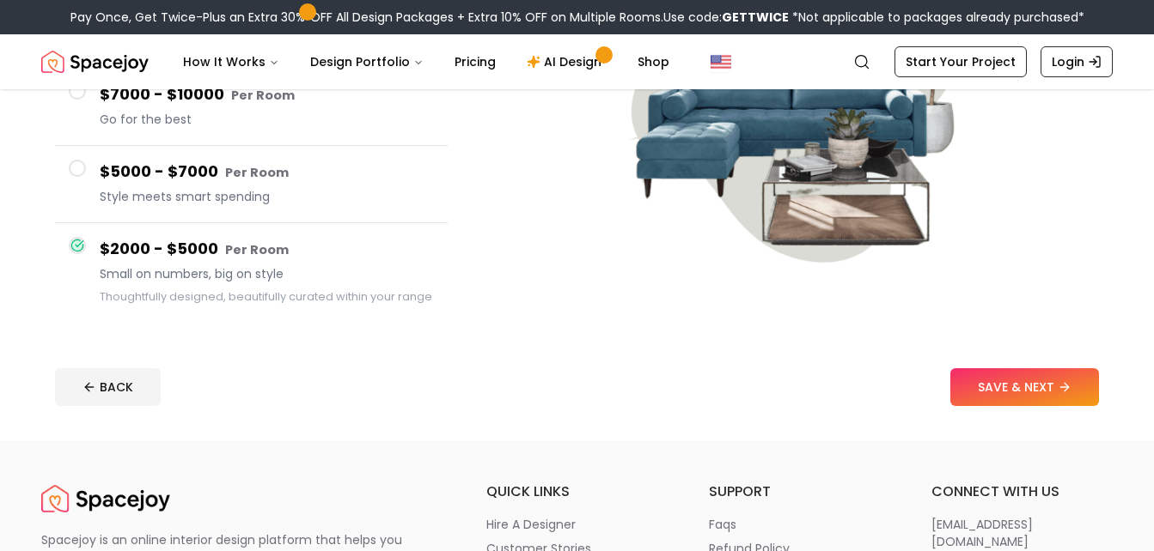
click at [694, 331] on div at bounding box center [793, 117] width 637 height 434
drag, startPoint x: 45, startPoint y: 242, endPoint x: 77, endPoint y: 238, distance: 32.9
click at [77, 238] on div "$15000 or More Per Room Give it a little more $10000 - $15000 Per Room Take it …" at bounding box center [251, 117] width 420 height 434
click at [77, 238] on span at bounding box center [77, 245] width 17 height 17
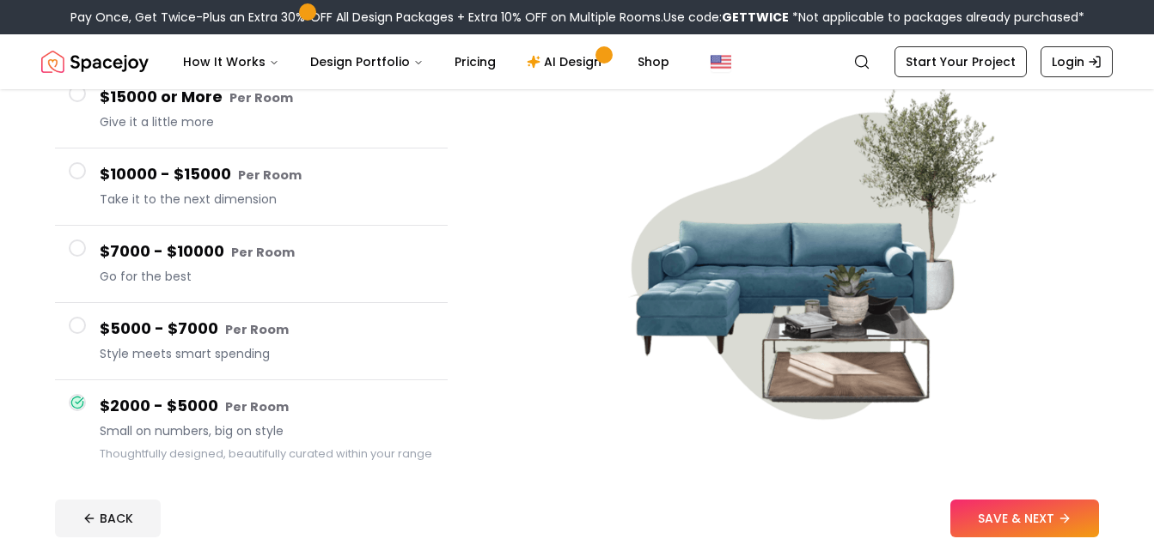
scroll to position [131, 0]
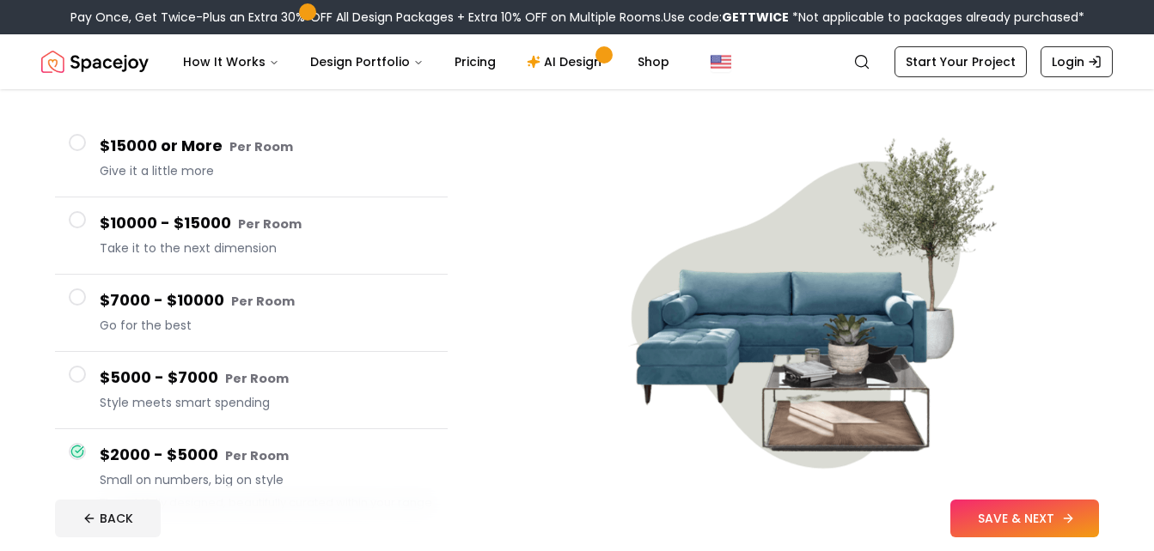
click at [996, 509] on button "SAVE & NEXT" at bounding box center [1024, 519] width 149 height 38
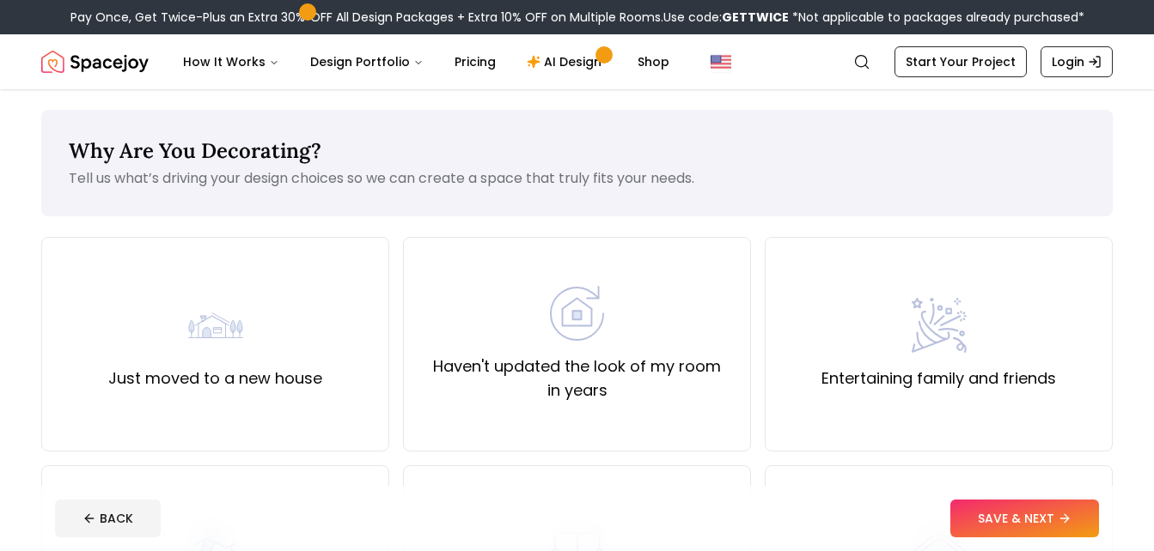
click at [893, 120] on div "Why Are You Decorating? Tell us what’s driving your design choices so we can cr…" at bounding box center [576, 163] width 1071 height 107
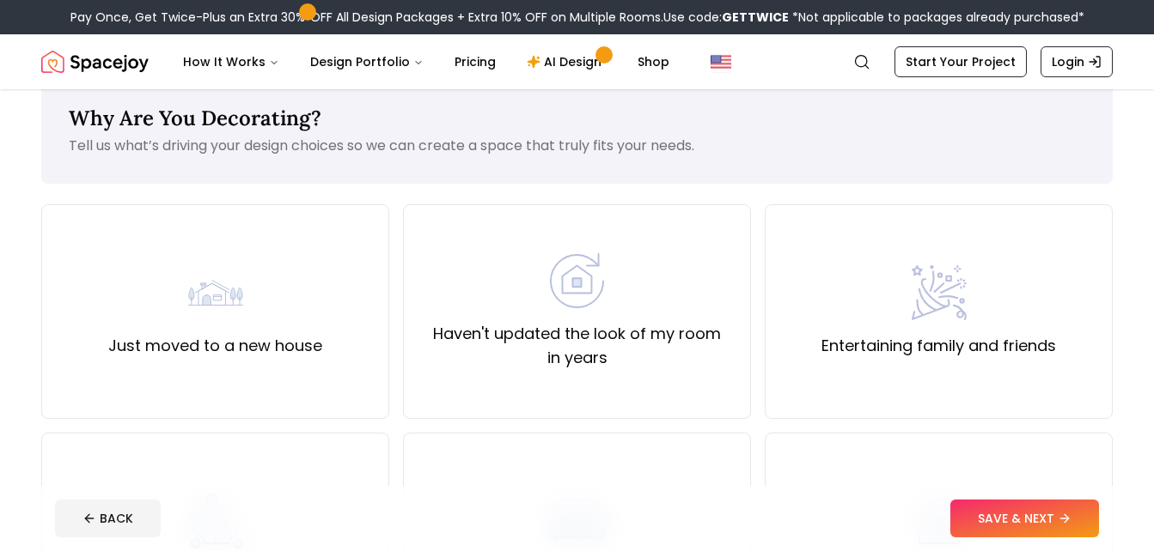
scroll to position [34, 0]
click at [152, 517] on button "BACK" at bounding box center [108, 519] width 106 height 38
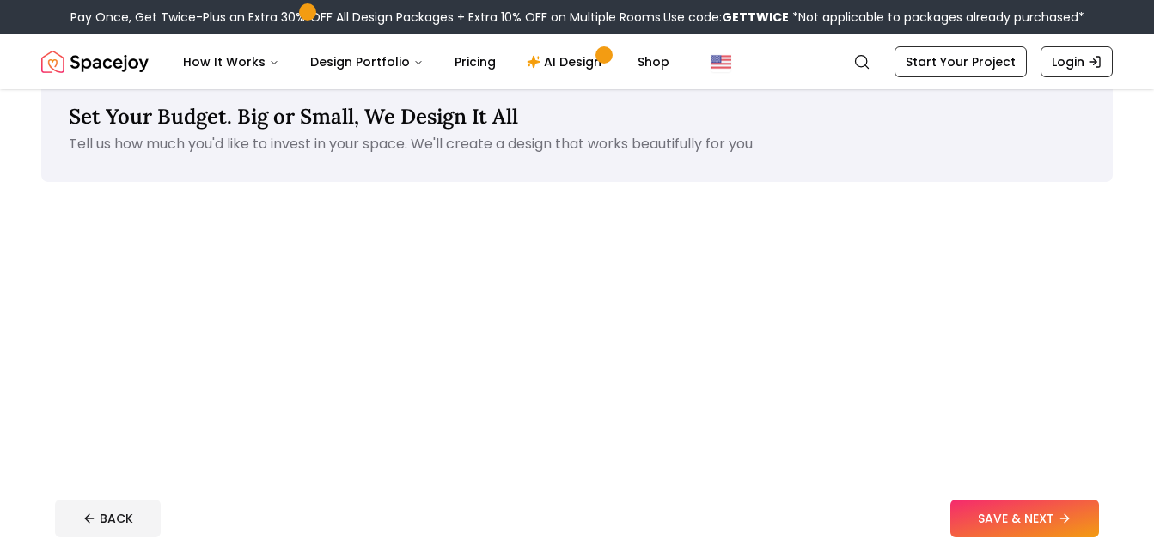
scroll to position [131, 0]
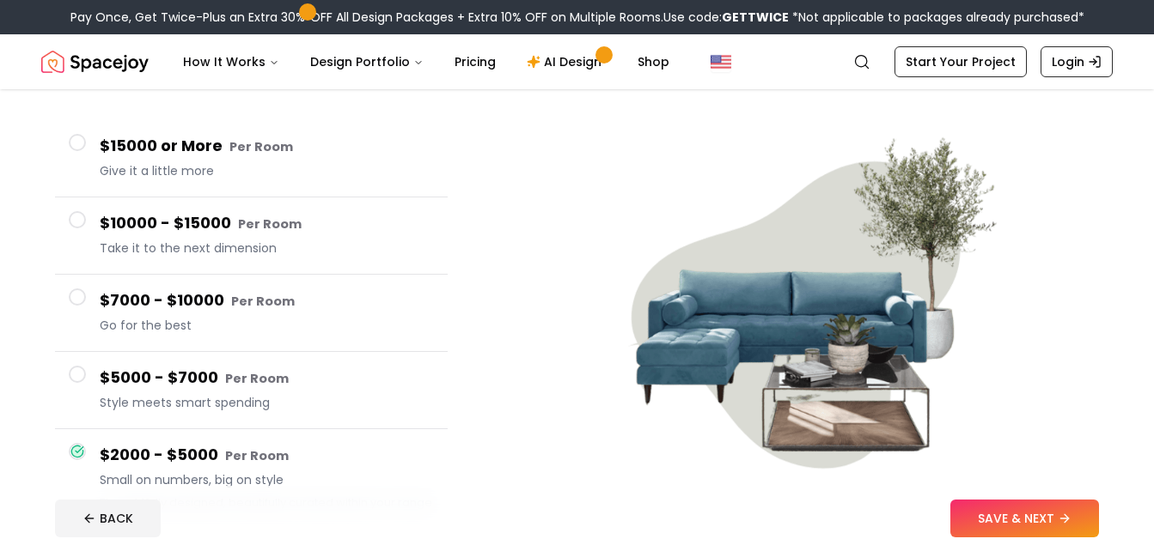
click at [95, 300] on button "$7000 - $10000 Per Room Go for the best" at bounding box center [251, 313] width 393 height 77
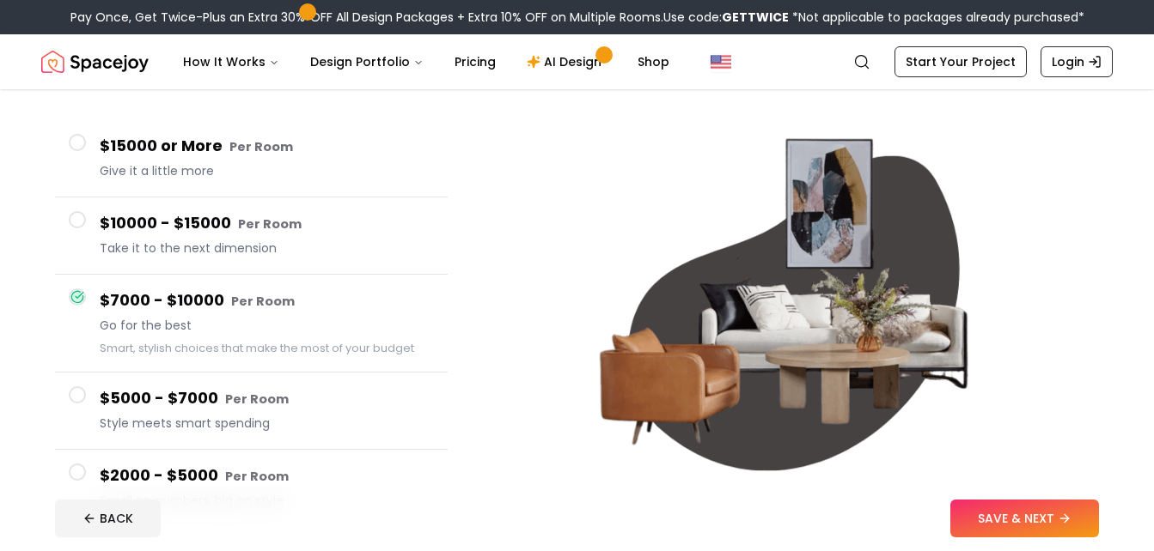
click at [88, 229] on button "$10000 - $15000 Per Room Take it to the next dimension" at bounding box center [251, 236] width 393 height 77
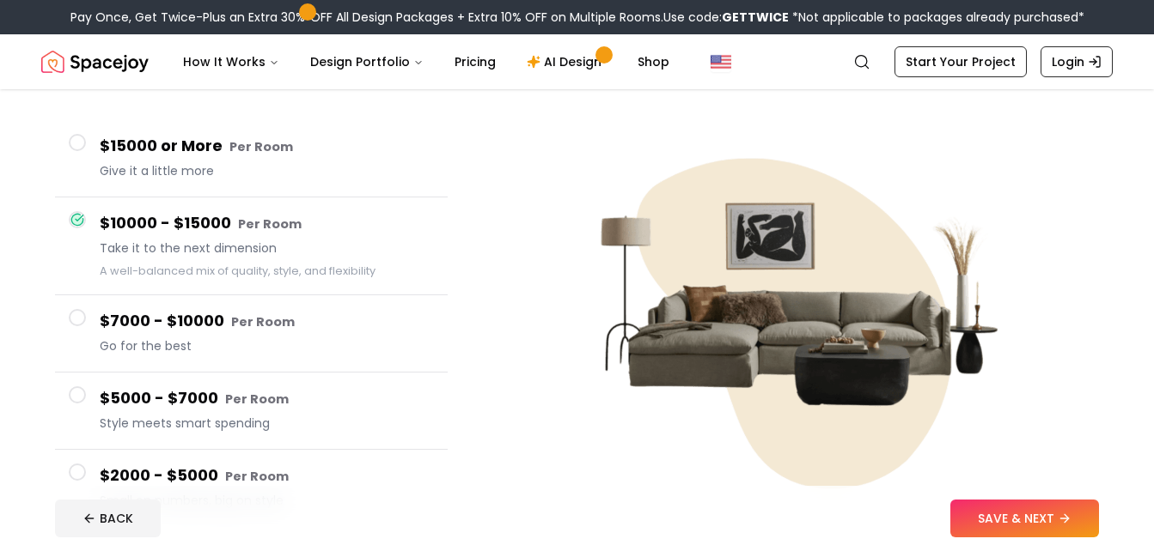
click at [94, 153] on button "$15000 or More Per Room Give it a little more" at bounding box center [251, 158] width 393 height 77
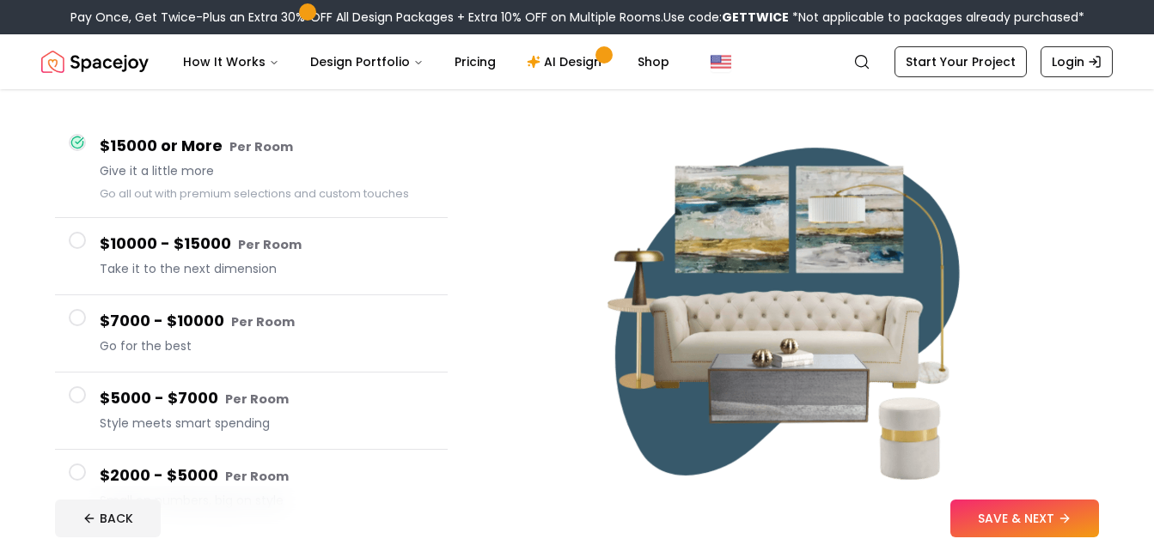
click at [75, 239] on span at bounding box center [77, 240] width 17 height 17
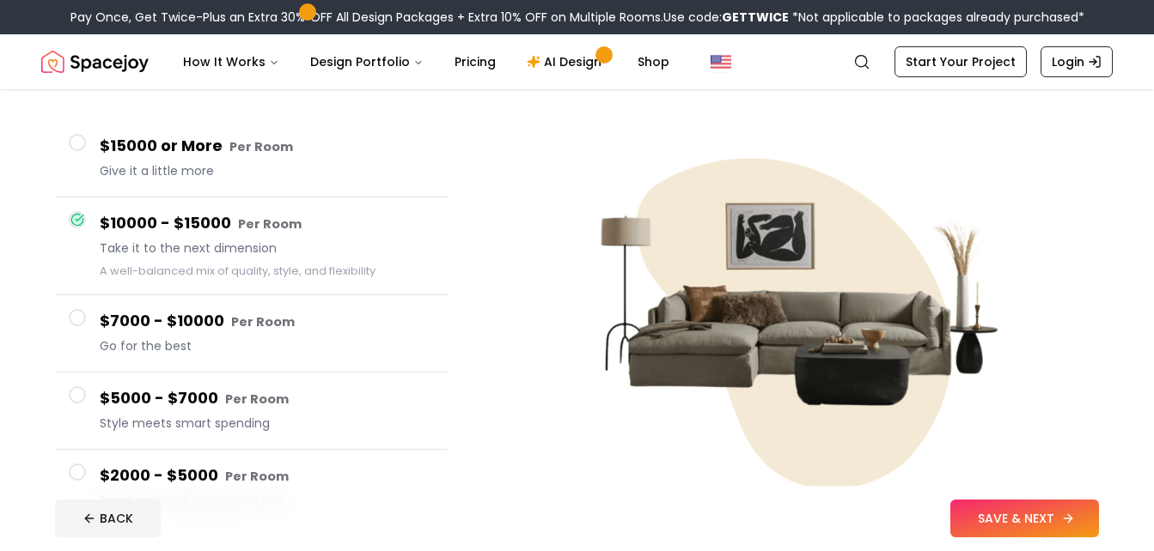
click at [1070, 515] on icon at bounding box center [1068, 519] width 14 height 14
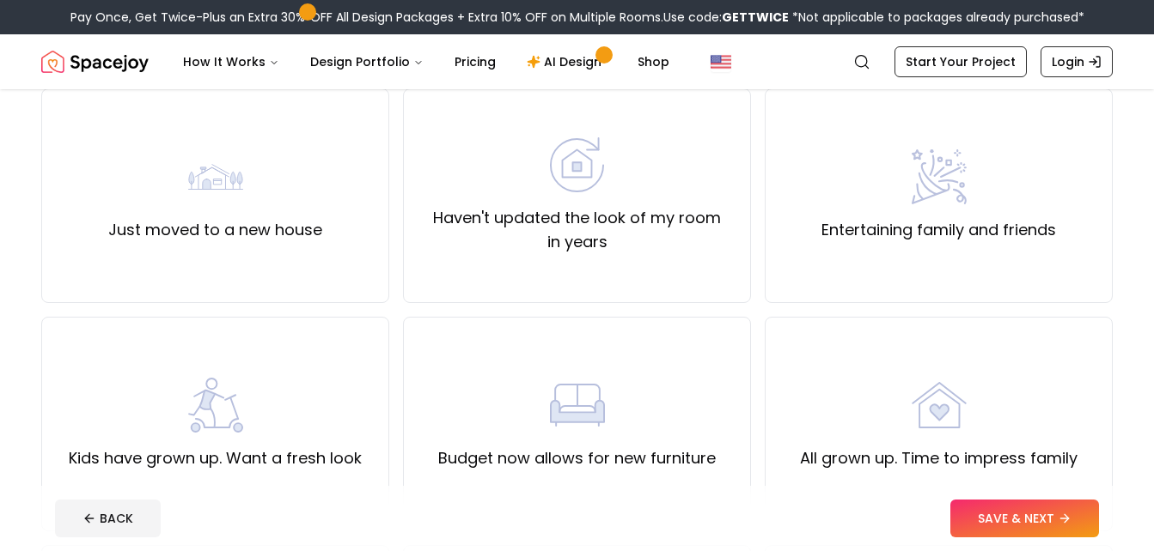
scroll to position [150, 0]
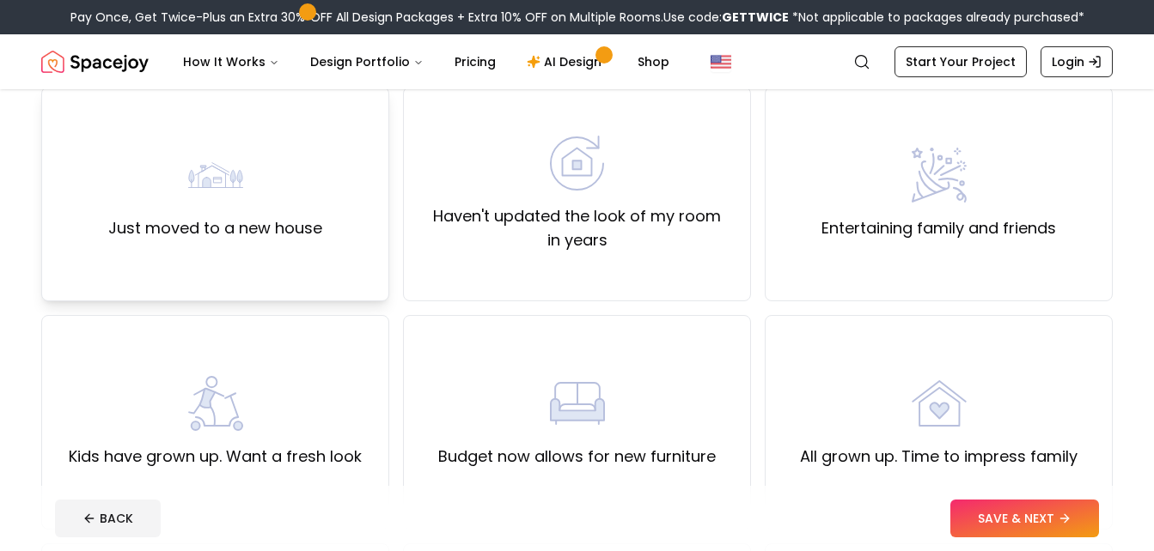
click at [184, 156] on div "Just moved to a new house" at bounding box center [215, 194] width 214 height 93
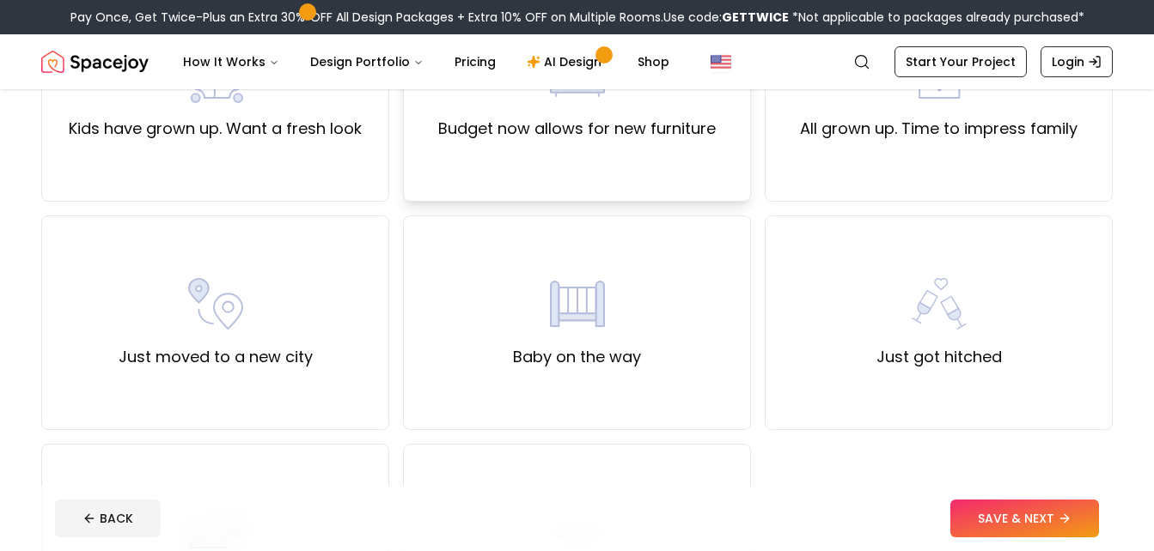
scroll to position [478, 0]
click at [849, 141] on label "All grown up. Time to impress family" at bounding box center [938, 130] width 277 height 24
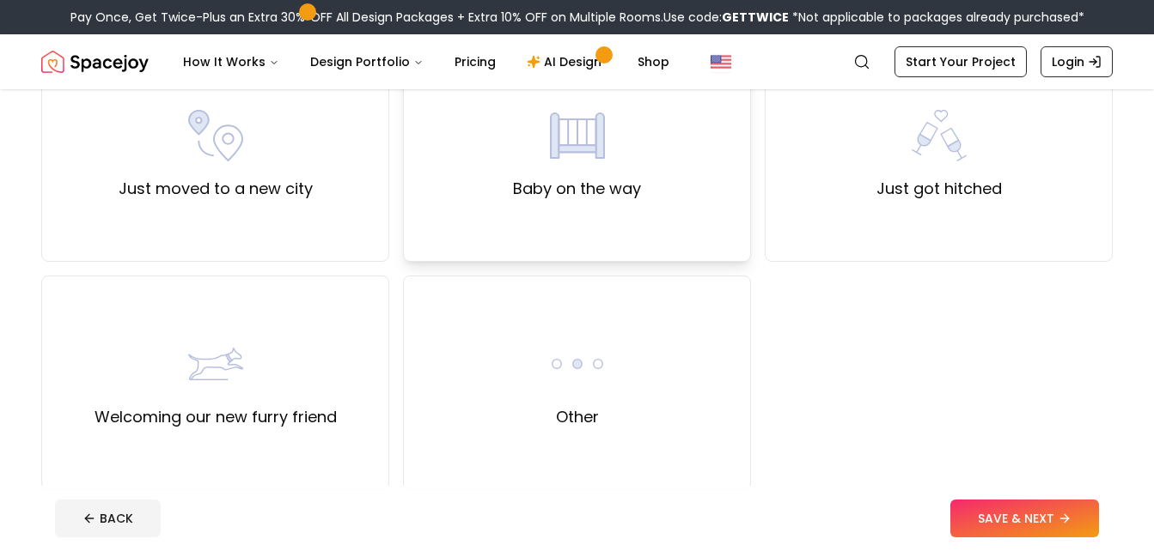
scroll to position [648, 0]
click at [993, 516] on button "SAVE & NEXT" at bounding box center [1024, 519] width 149 height 38
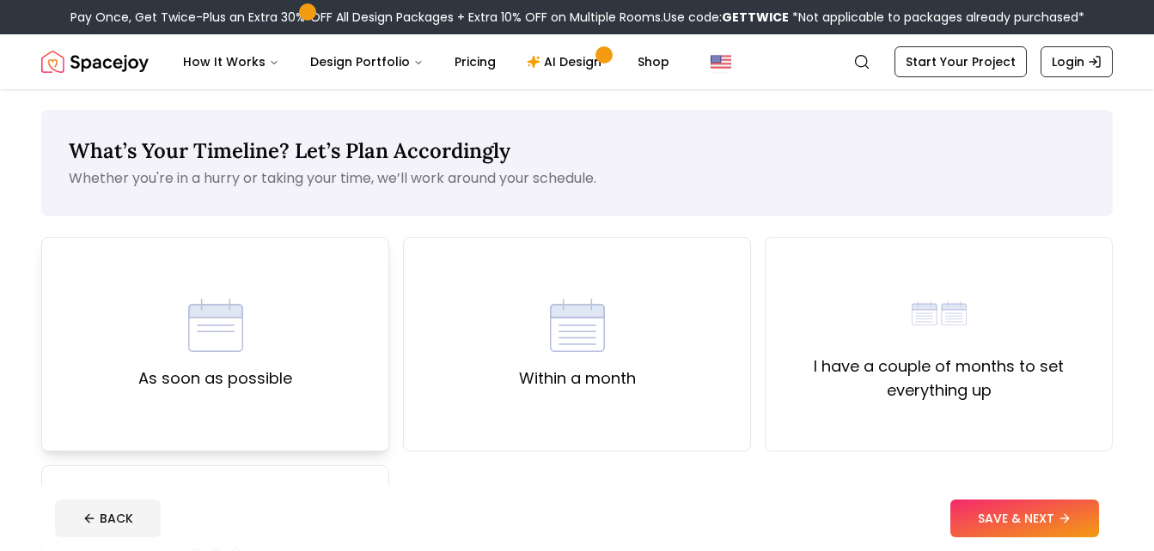
click at [236, 340] on img at bounding box center [215, 325] width 55 height 55
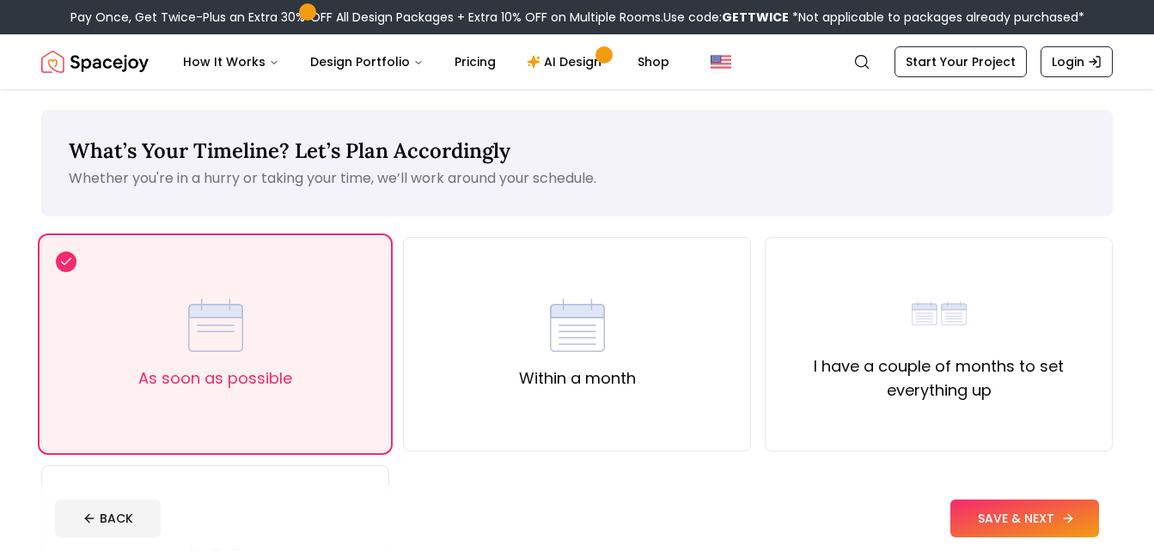
click at [1007, 524] on button "SAVE & NEXT" at bounding box center [1024, 519] width 149 height 38
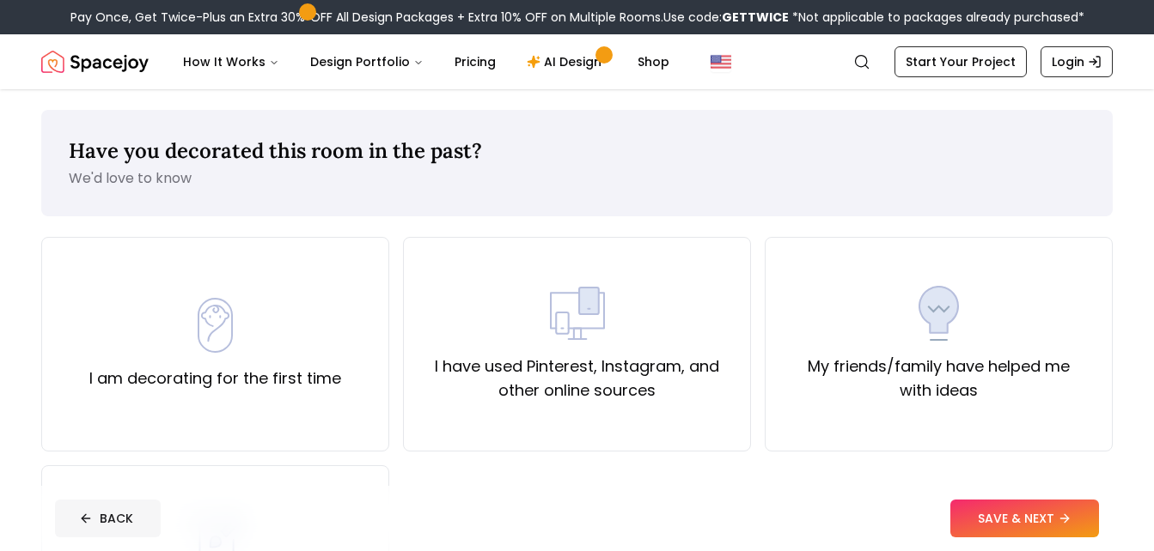
click at [145, 506] on button "BACK" at bounding box center [108, 519] width 106 height 38
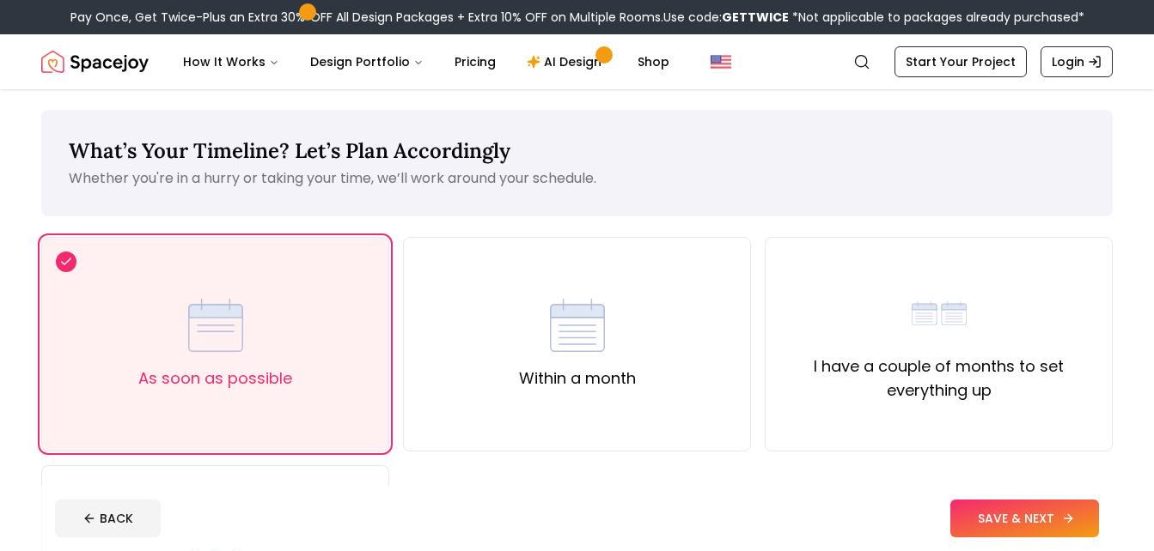
click at [977, 516] on button "SAVE & NEXT" at bounding box center [1024, 519] width 149 height 38
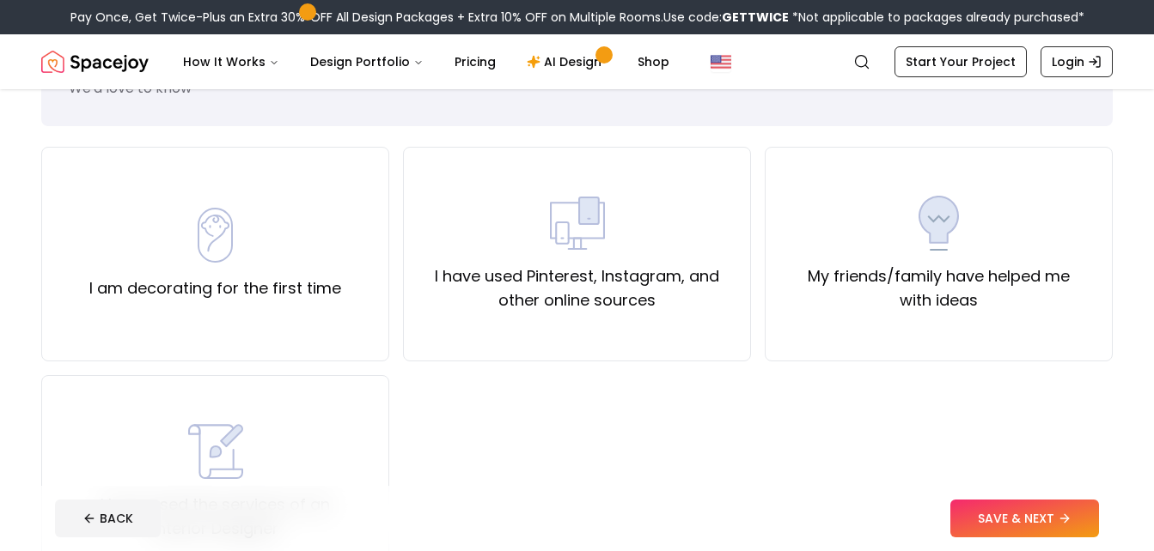
scroll to position [89, 0]
click at [307, 295] on label "I am decorating for the first time" at bounding box center [215, 289] width 252 height 24
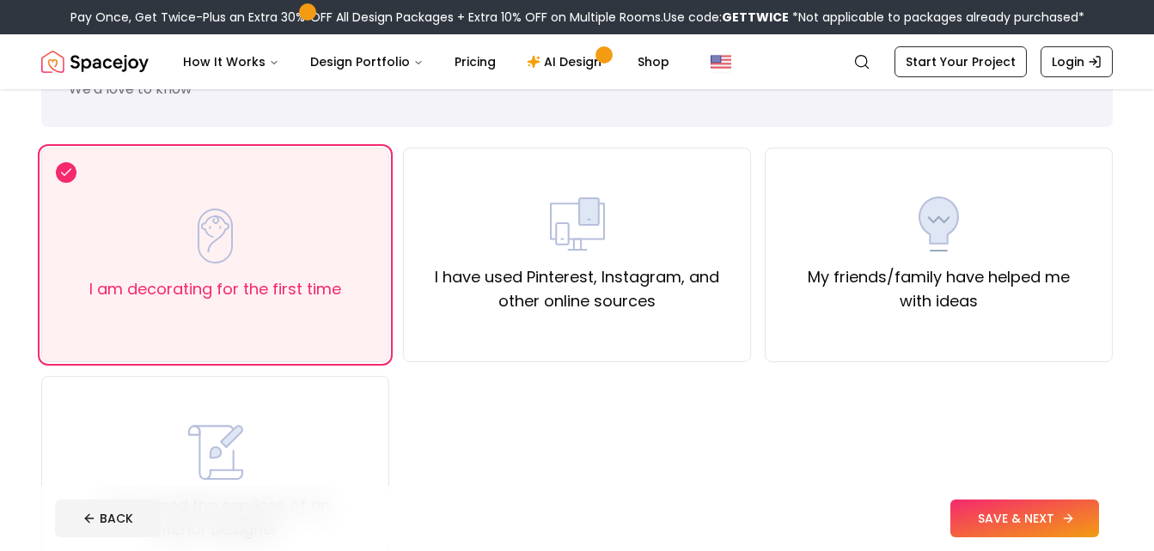
click at [984, 516] on button "SAVE & NEXT" at bounding box center [1024, 519] width 149 height 38
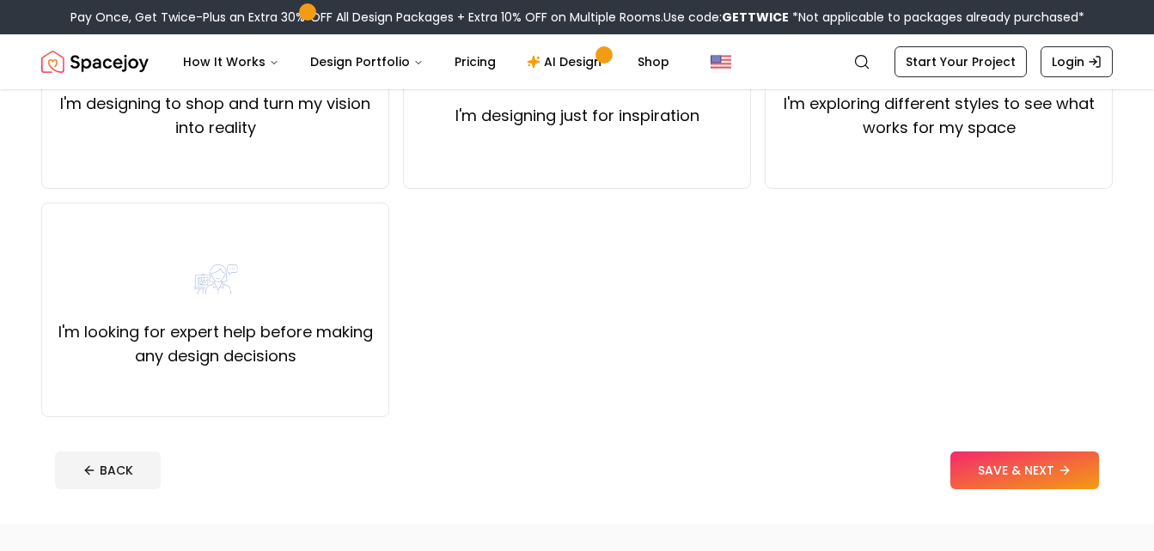
scroll to position [266, 0]
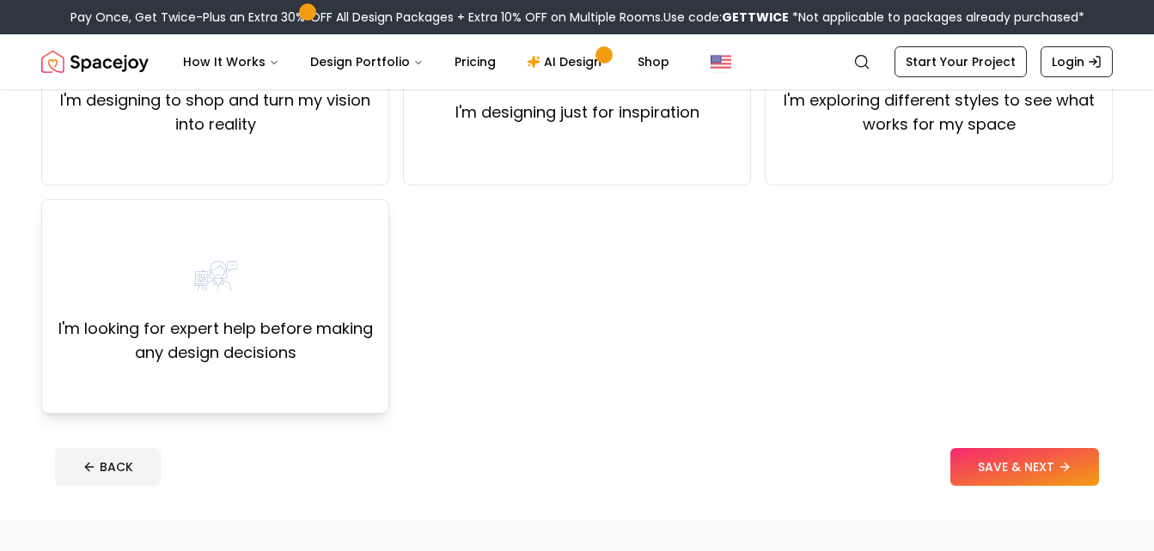
click at [283, 313] on div "I'm looking for expert help before making any design decisions" at bounding box center [215, 306] width 319 height 117
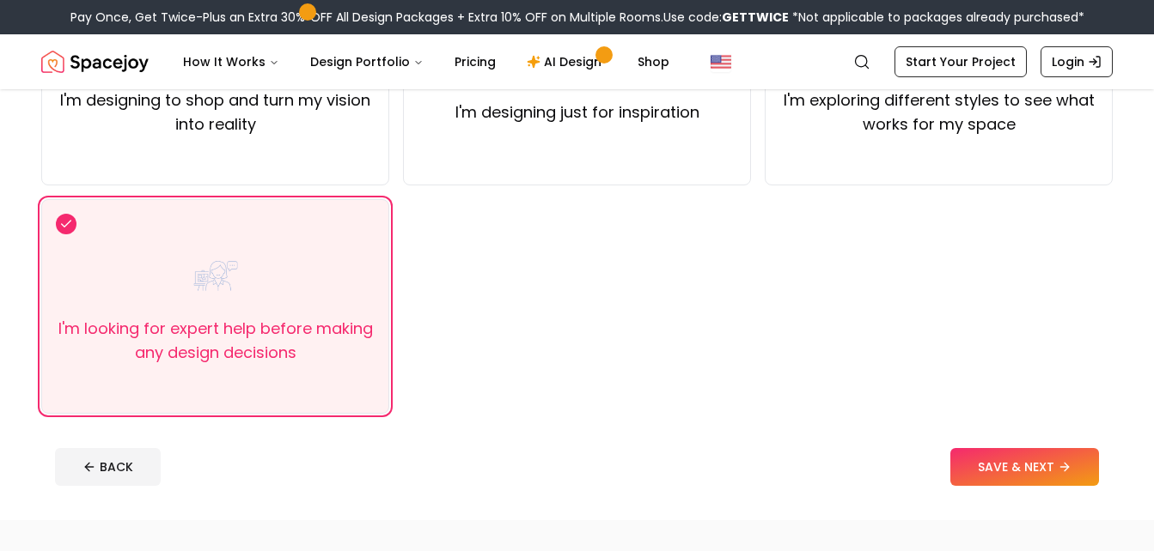
click at [1032, 486] on footer "BACK SAVE & NEXT" at bounding box center [576, 467] width 1071 height 65
click at [1044, 473] on button "SAVE & NEXT" at bounding box center [1024, 467] width 149 height 38
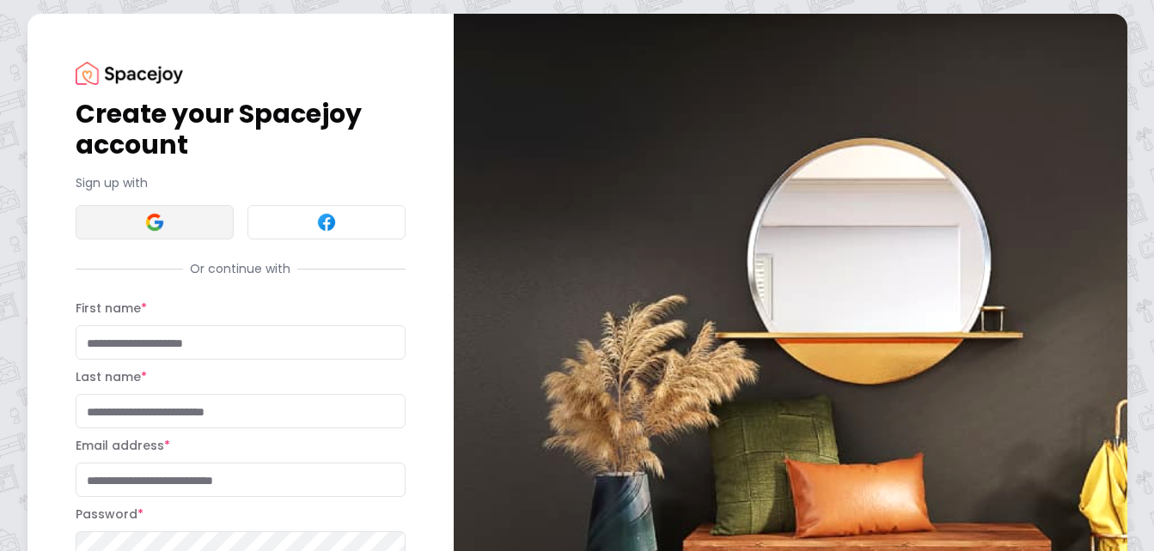
click at [149, 229] on img at bounding box center [154, 222] width 21 height 21
